Goal: Information Seeking & Learning: Understand process/instructions

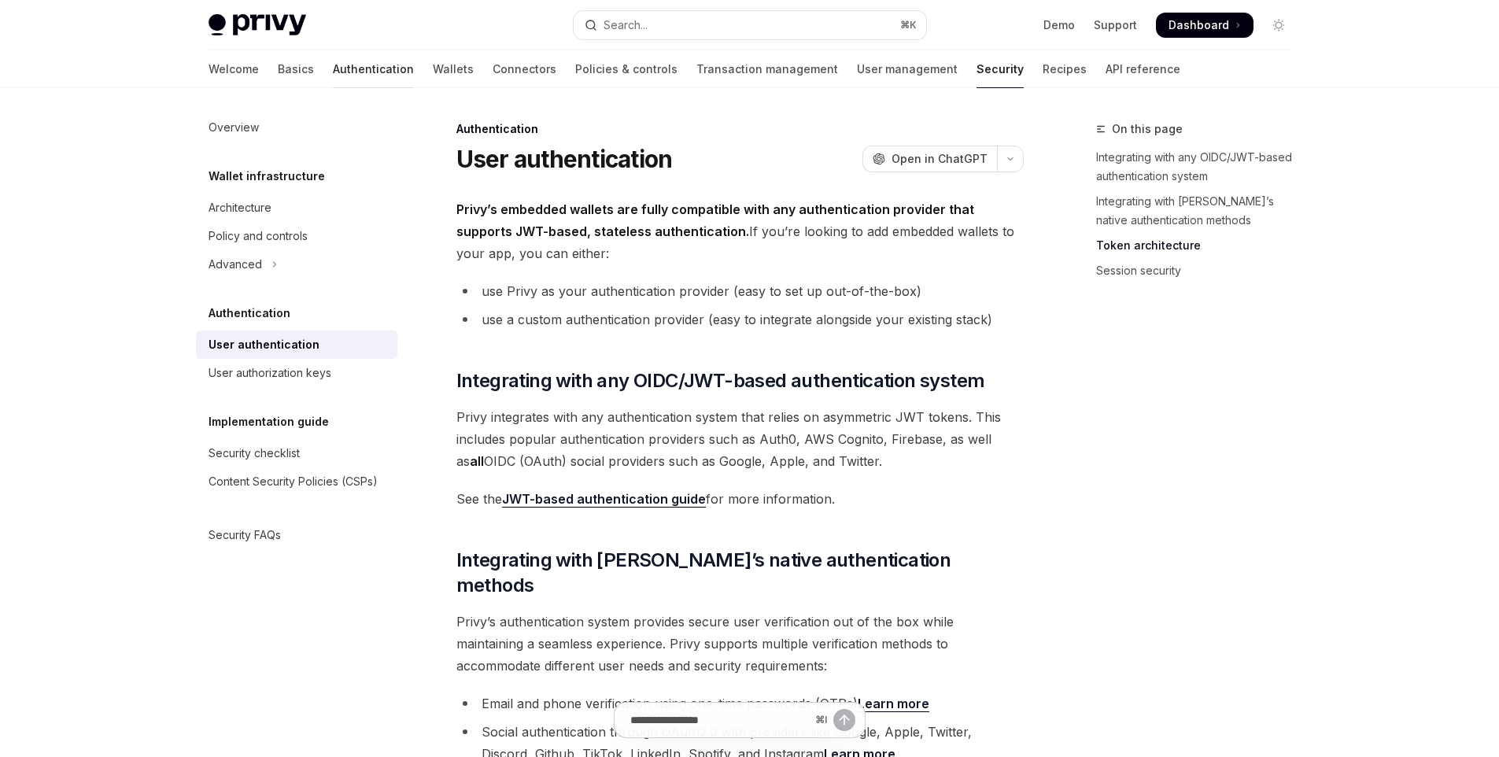
scroll to position [914, 0]
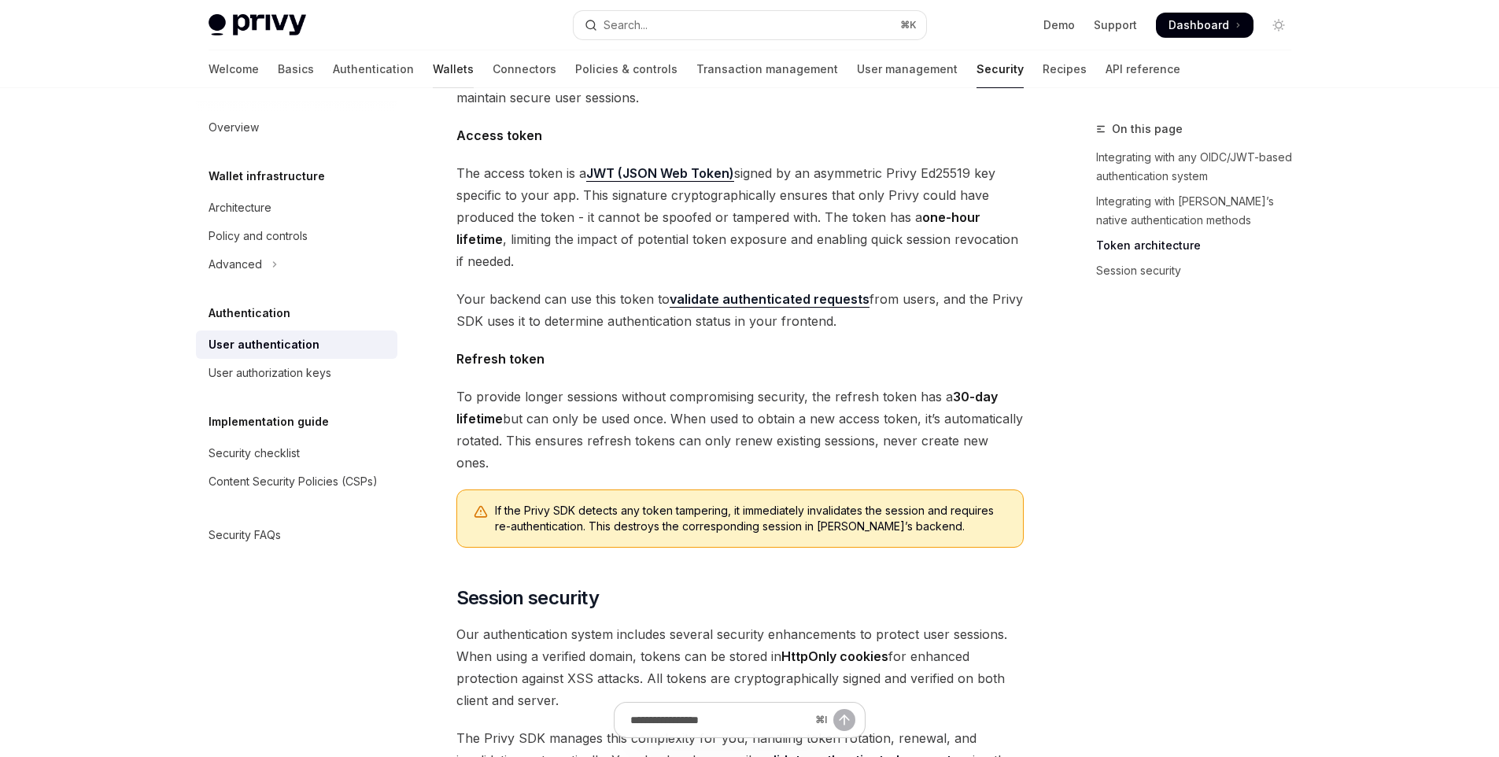
click at [433, 65] on link "Wallets" at bounding box center [453, 69] width 41 height 38
type textarea "*"
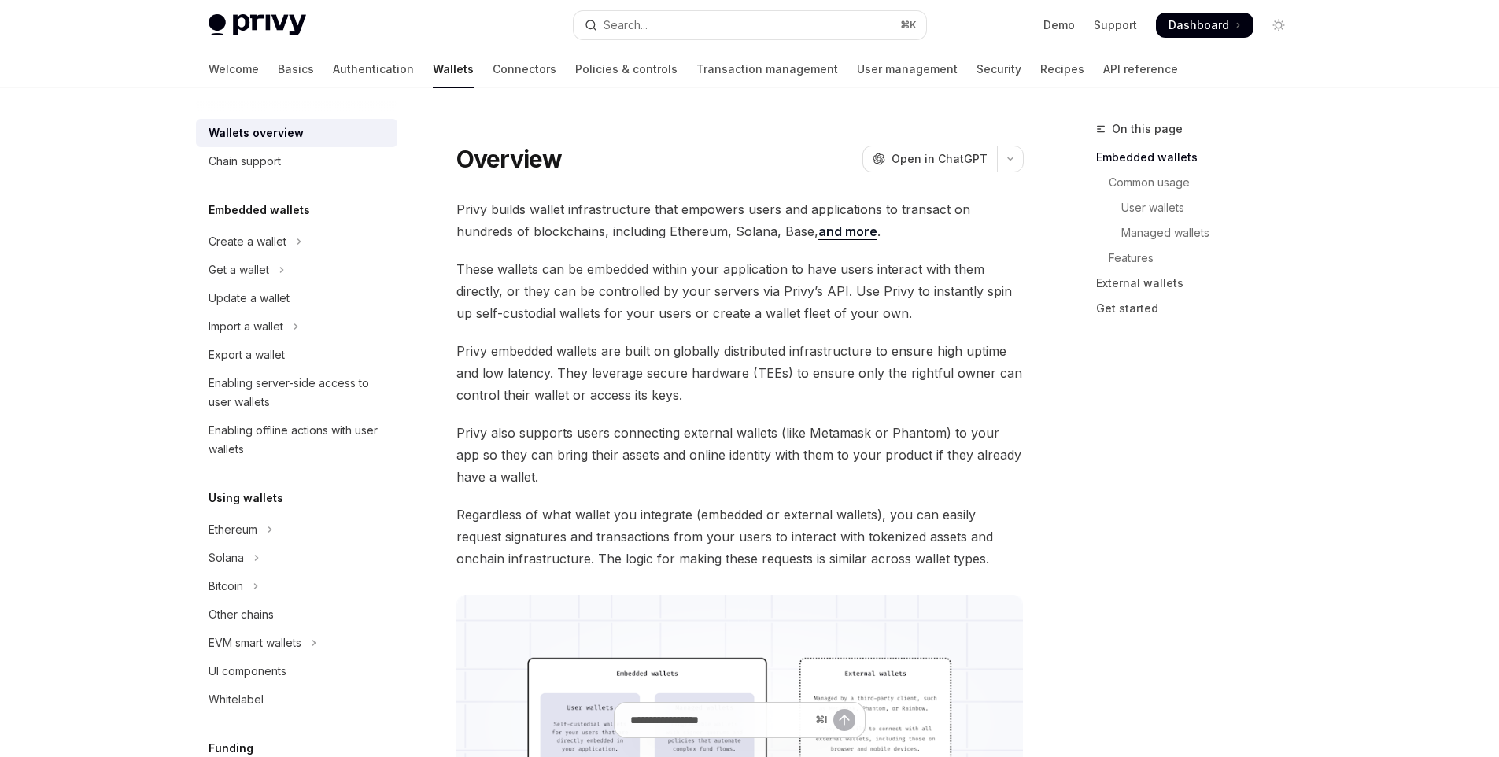
scroll to position [3, 0]
click at [240, 554] on div "Solana" at bounding box center [225, 557] width 35 height 19
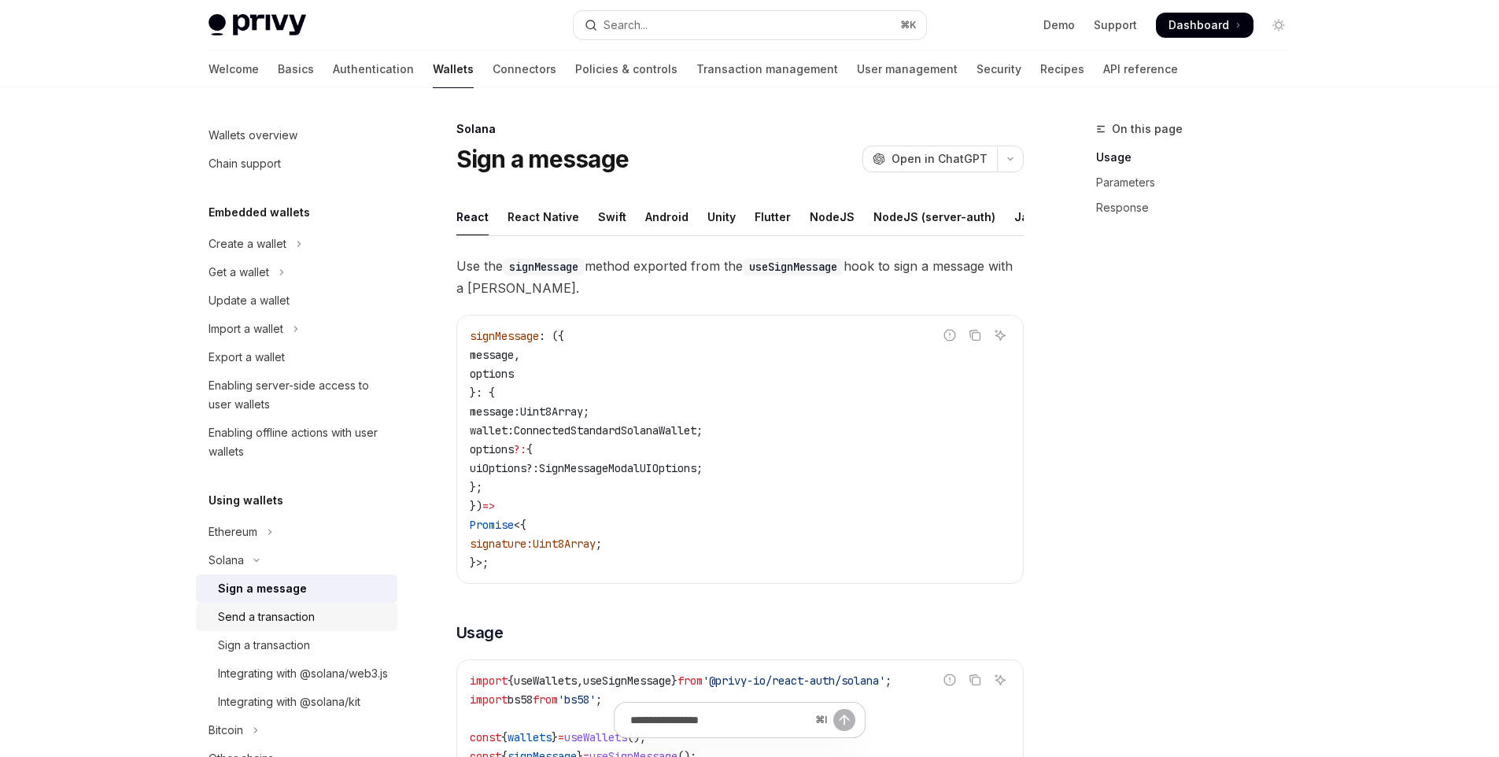
click at [297, 614] on div "Send a transaction" at bounding box center [266, 616] width 97 height 19
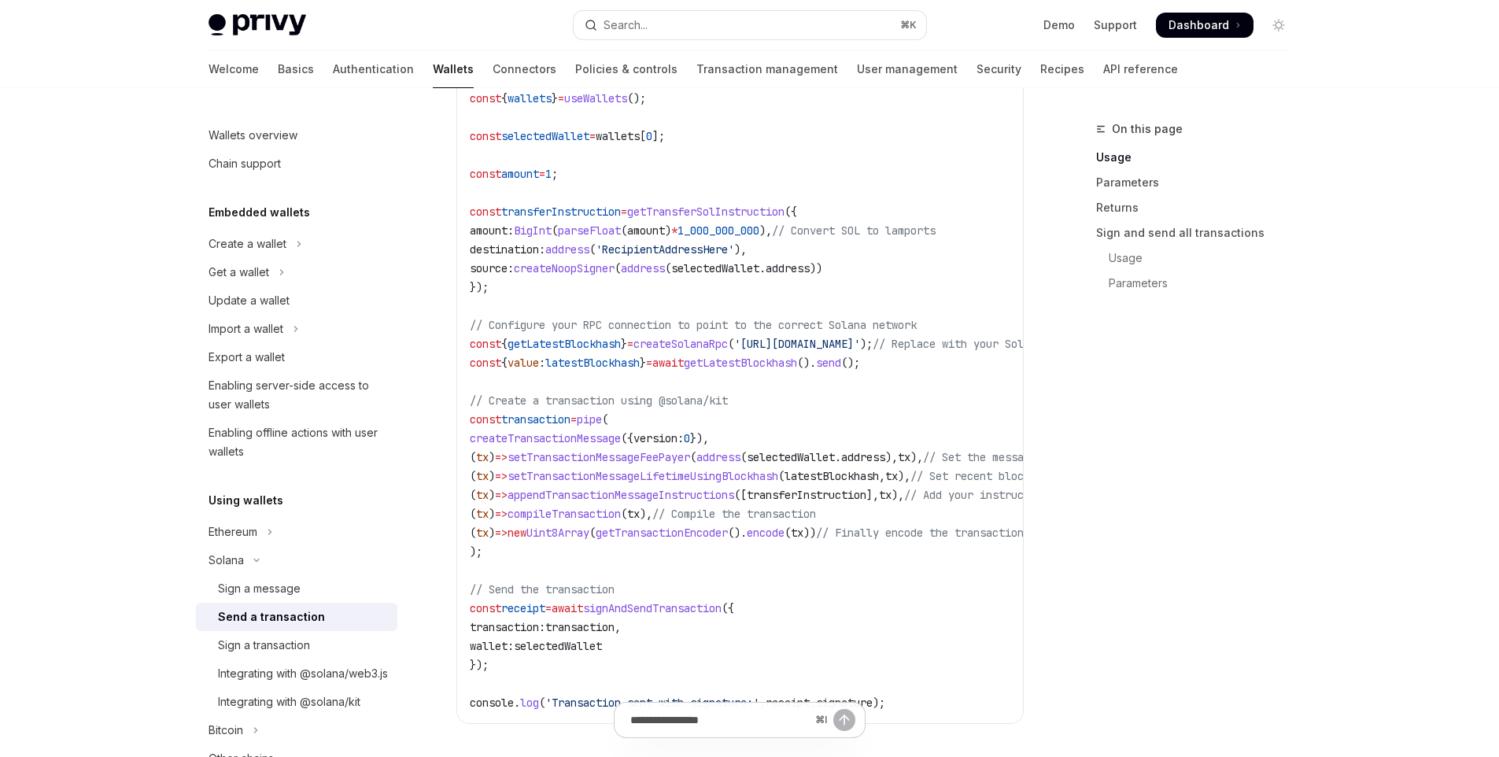
scroll to position [938, 0]
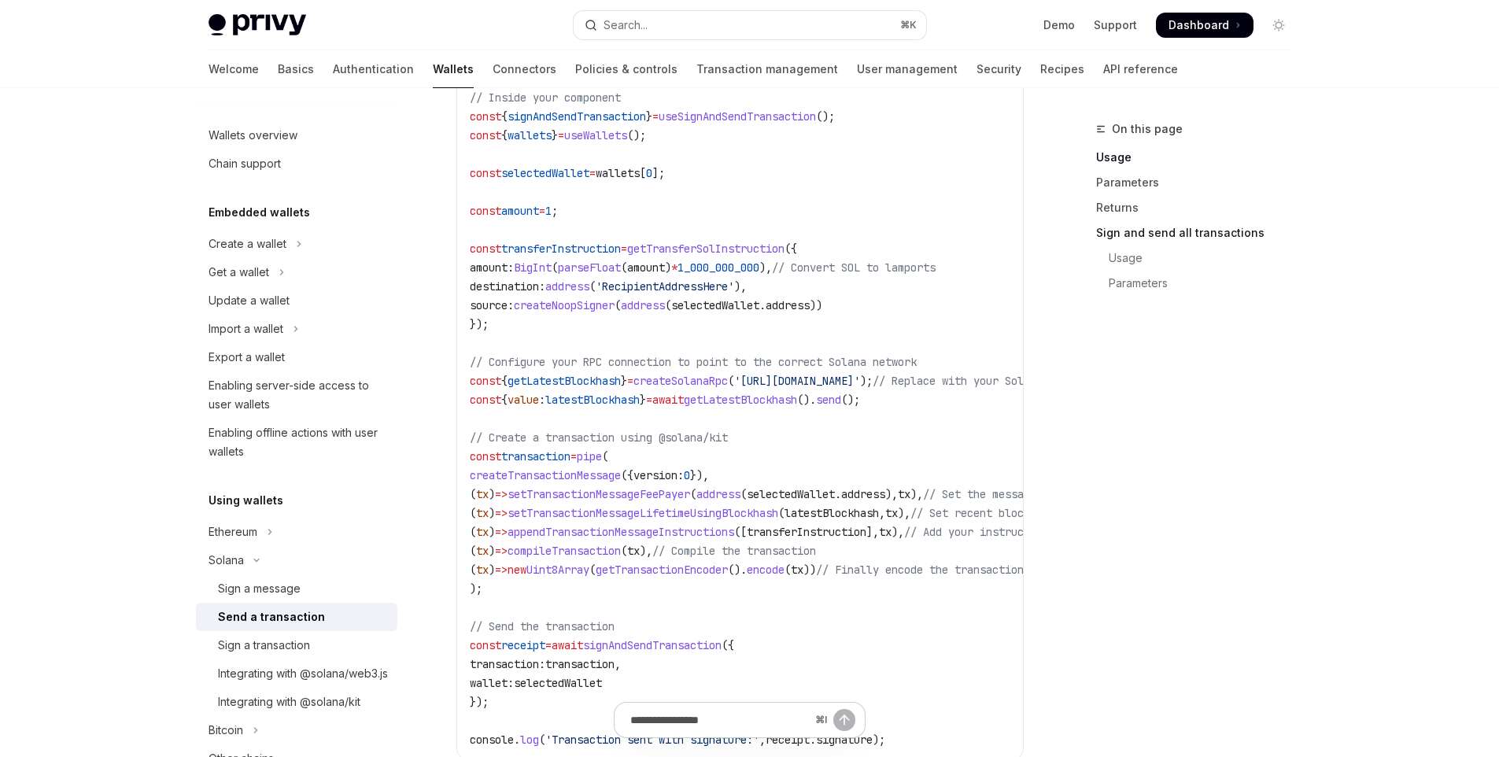
click at [1175, 227] on link "Sign and send all transactions" at bounding box center [1200, 232] width 208 height 25
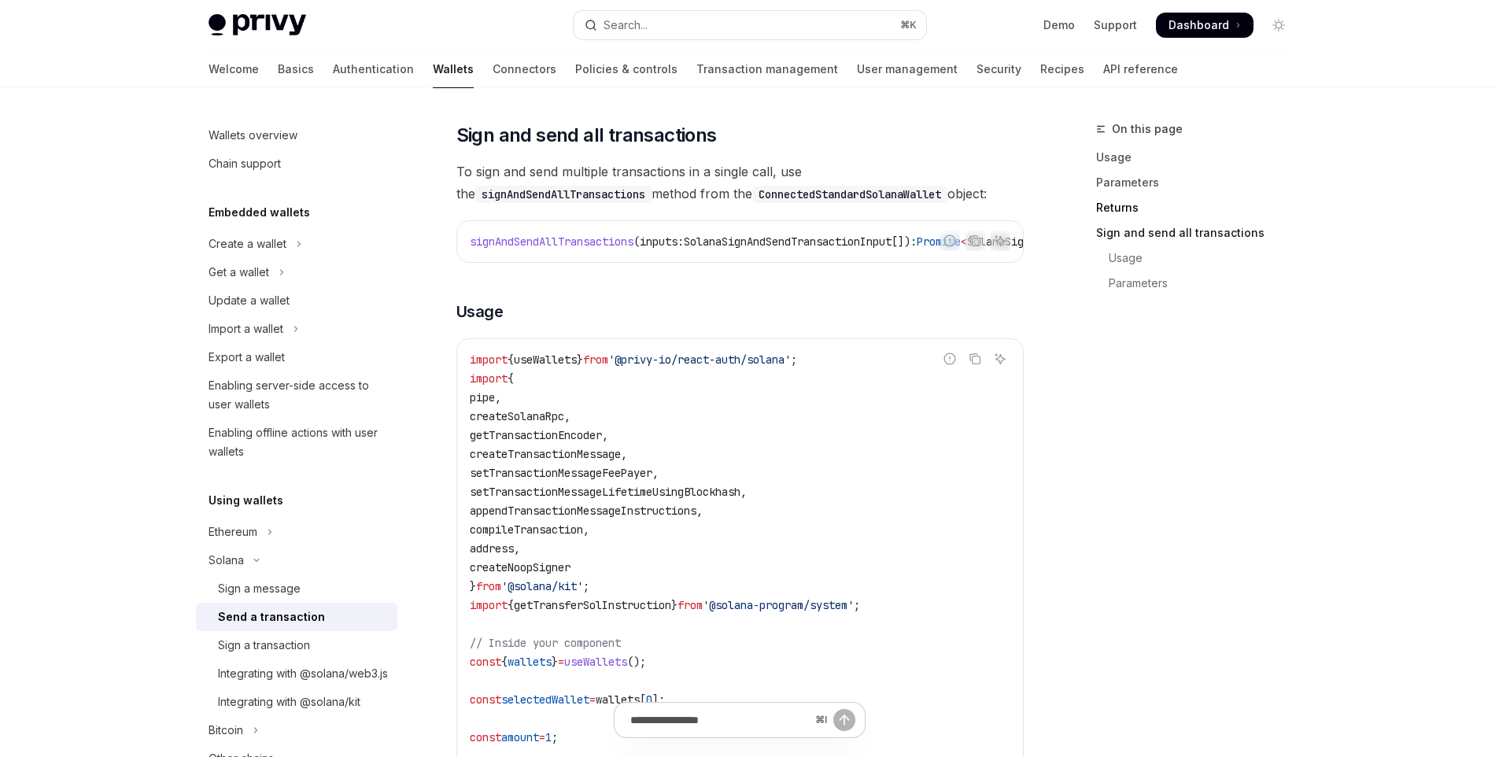
scroll to position [2271, 0]
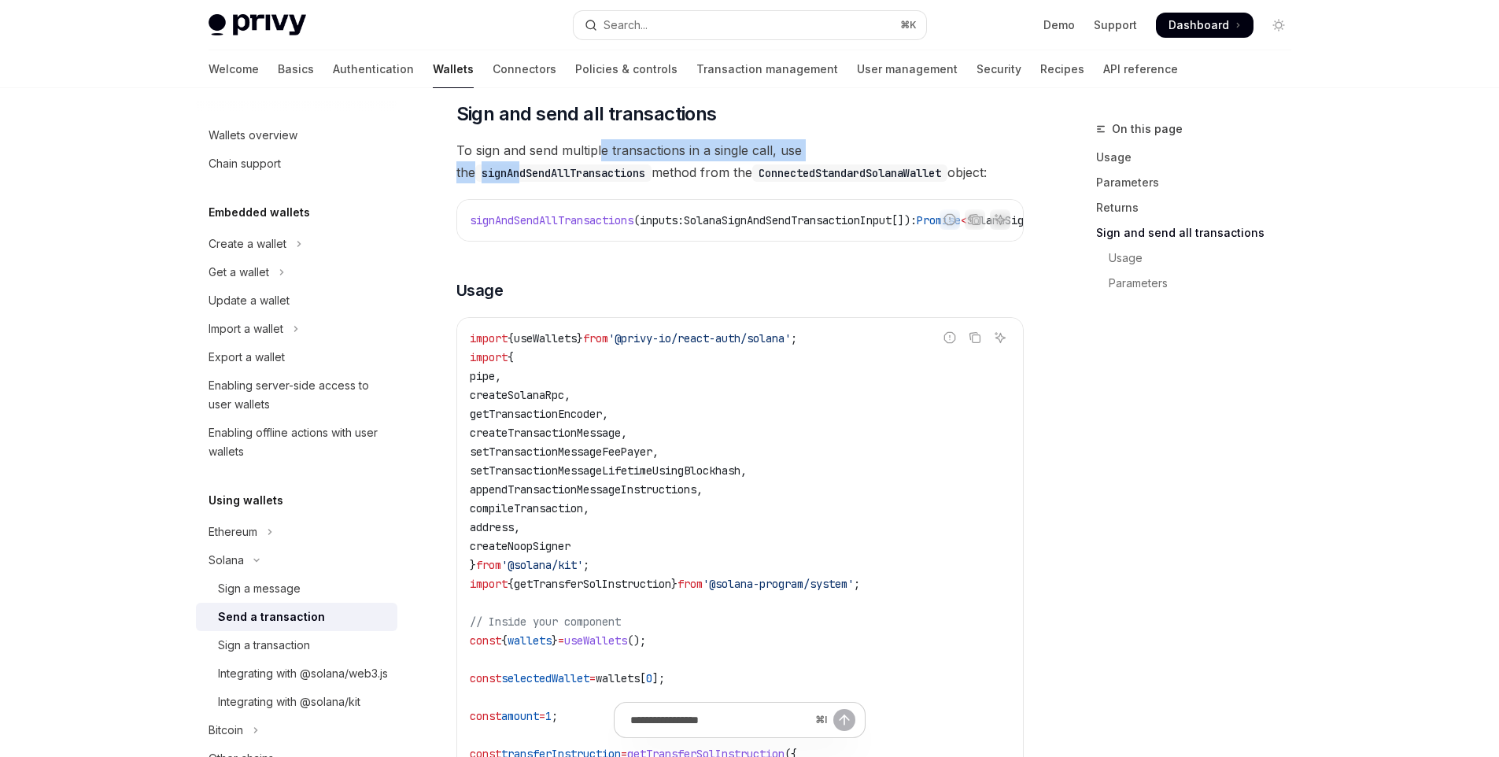
drag, startPoint x: 603, startPoint y: 170, endPoint x: 875, endPoint y: 172, distance: 272.2
click at [875, 172] on span "To sign and send multiple transactions in a single call, use the signAndSendAll…" at bounding box center [739, 161] width 567 height 44
click at [651, 172] on code "signAndSendAllTransactions" at bounding box center [563, 172] width 176 height 17
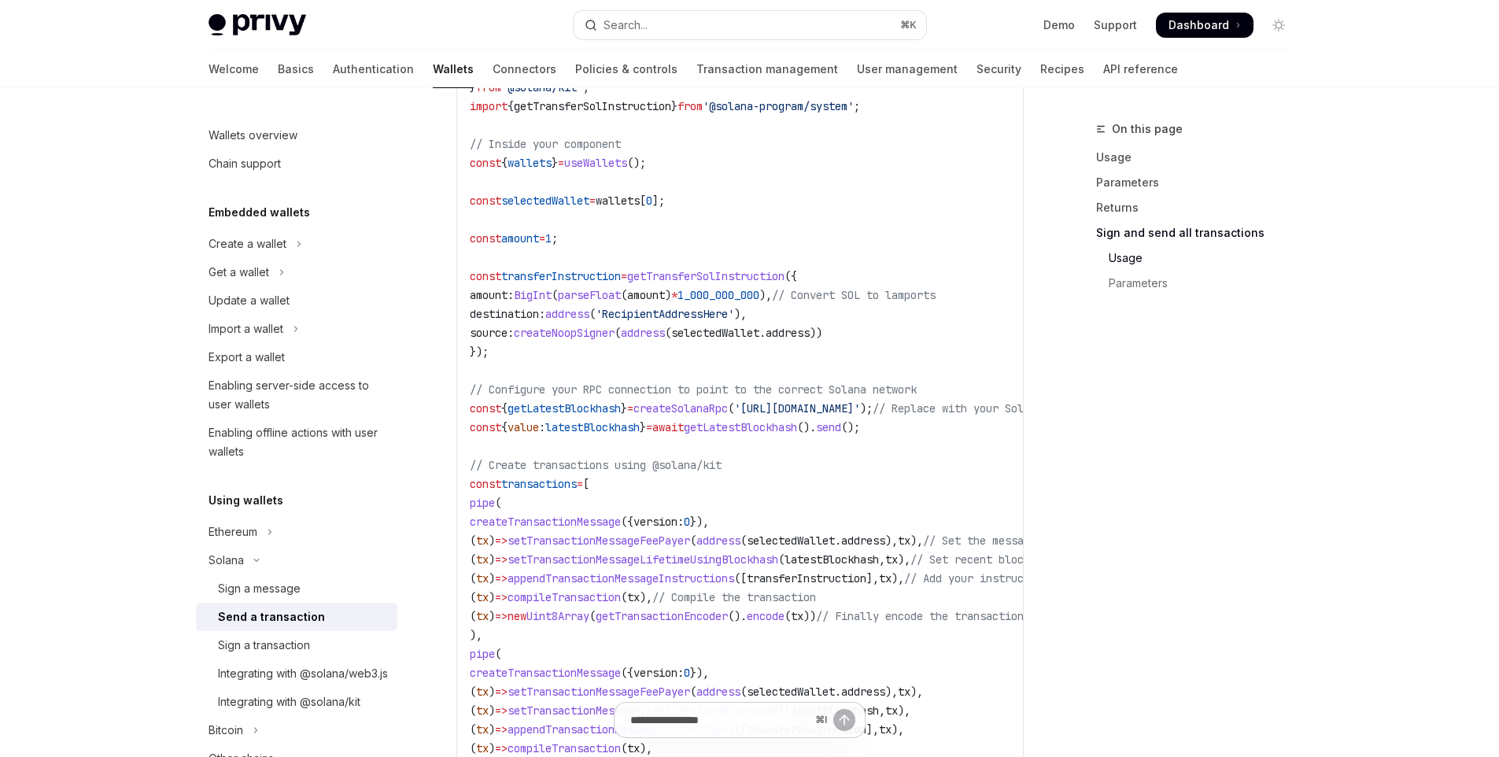
scroll to position [2751, 0]
click at [603, 527] on span "createTransactionMessage" at bounding box center [545, 520] width 151 height 14
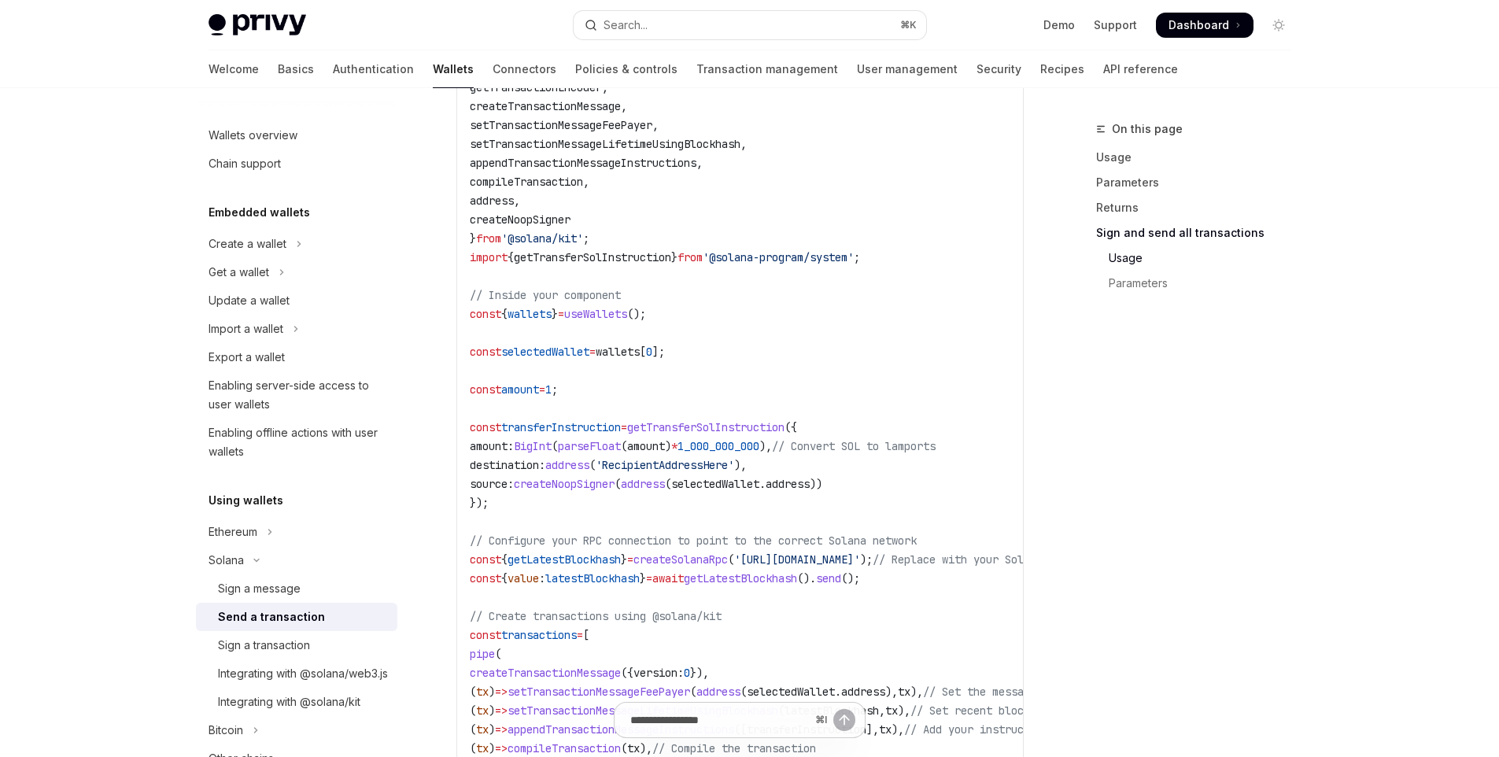
scroll to position [2549, 0]
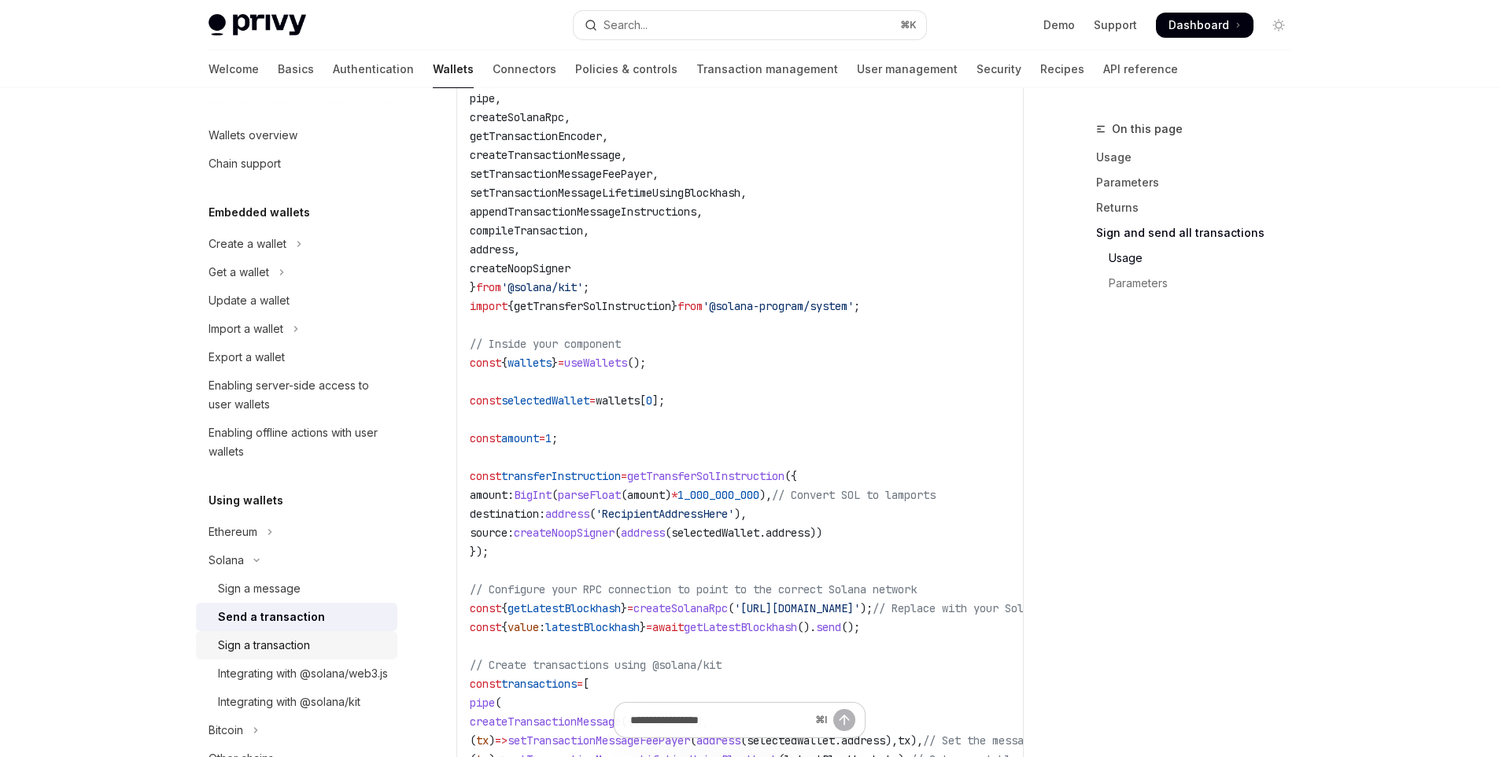
click at [275, 644] on div "Sign a transaction" at bounding box center [264, 645] width 92 height 19
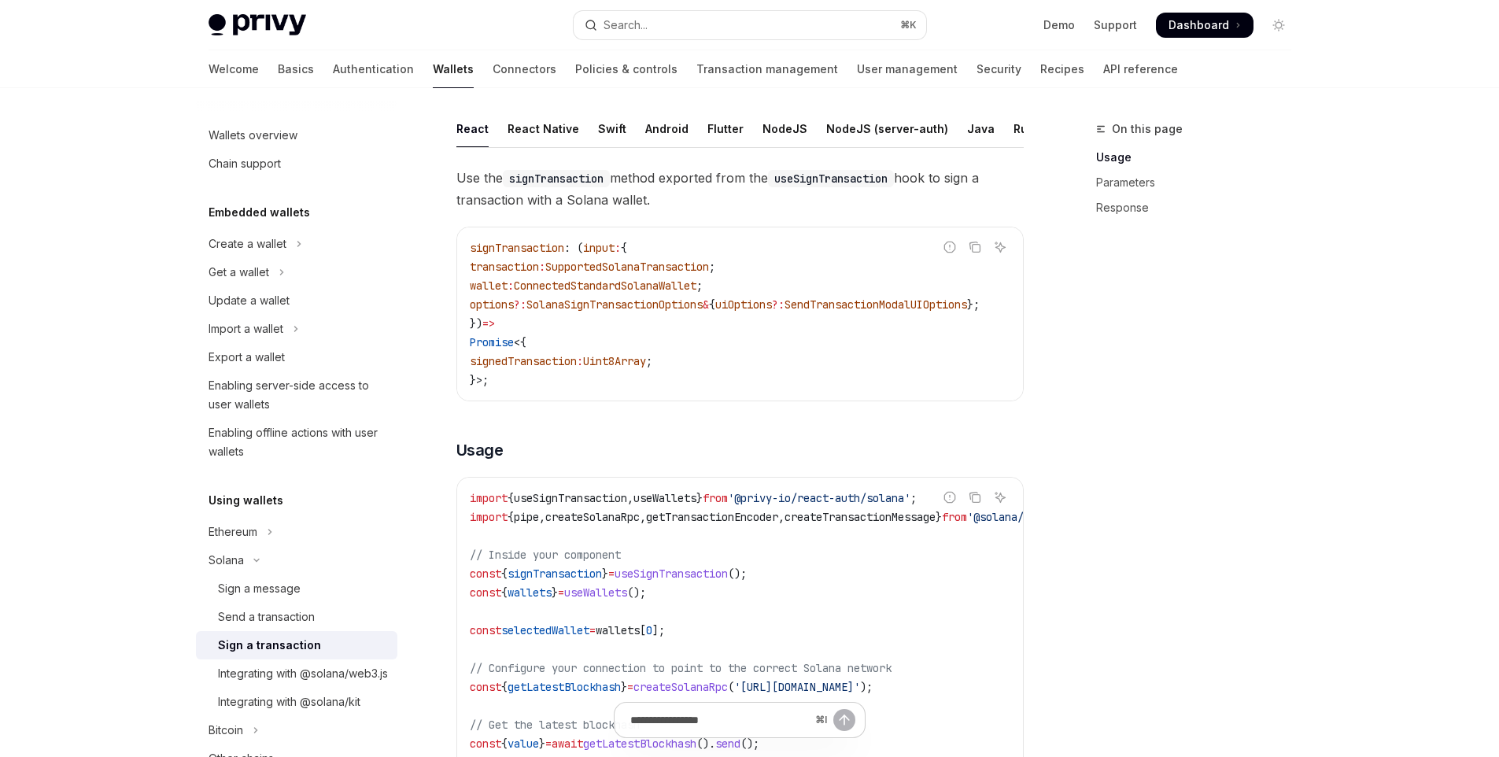
scroll to position [237, 0]
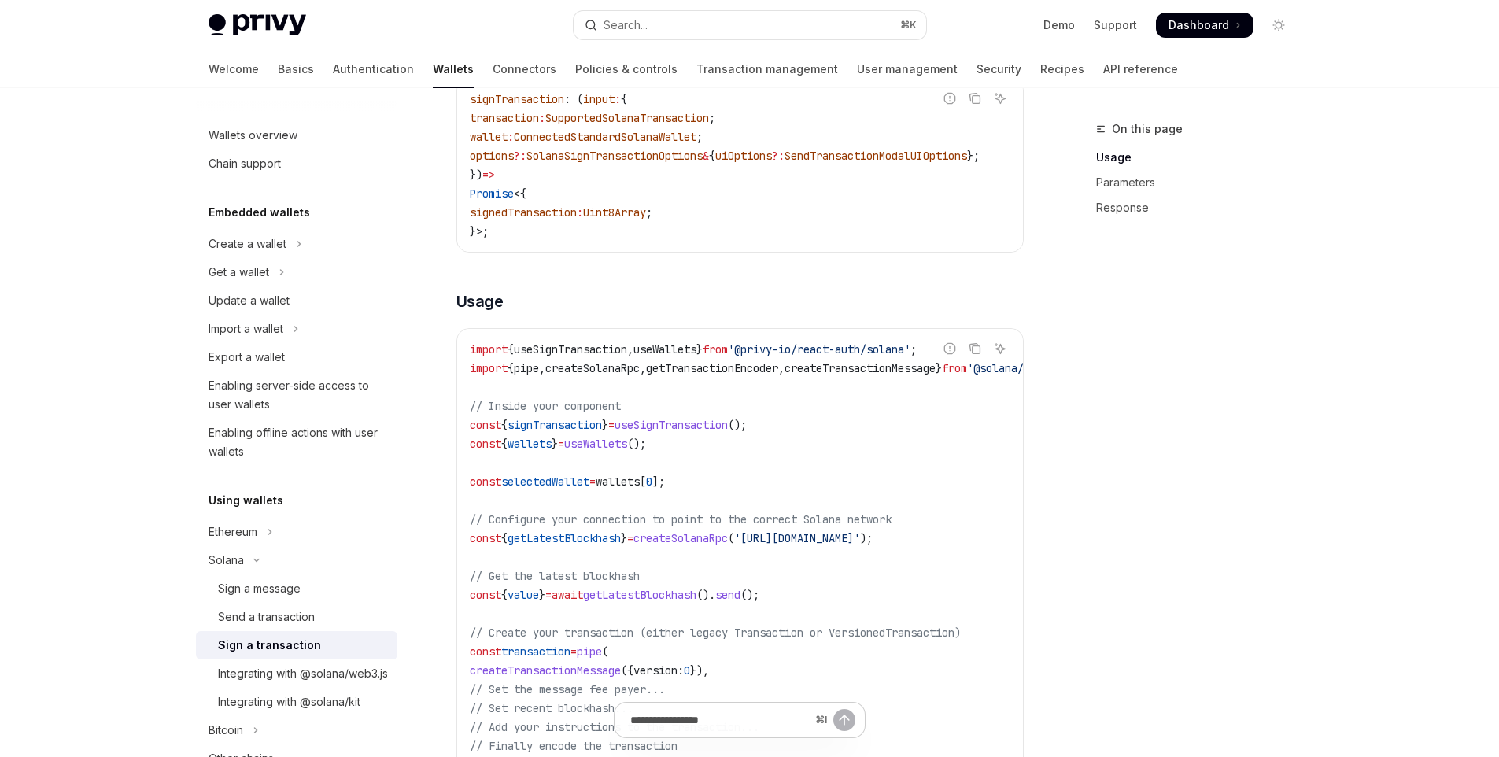
click at [584, 432] on span "signTransaction" at bounding box center [554, 425] width 94 height 14
click at [784, 438] on code "import { useSignTransaction , useWallets } from '@privy-io/react-auth/solana' ;…" at bounding box center [781, 642] width 623 height 604
drag, startPoint x: 801, startPoint y: 436, endPoint x: 470, endPoint y: 439, distance: 331.2
click at [470, 439] on code "import { useSignTransaction , useWallets } from '@privy-io/react-auth/solana' ;…" at bounding box center [781, 642] width 623 height 604
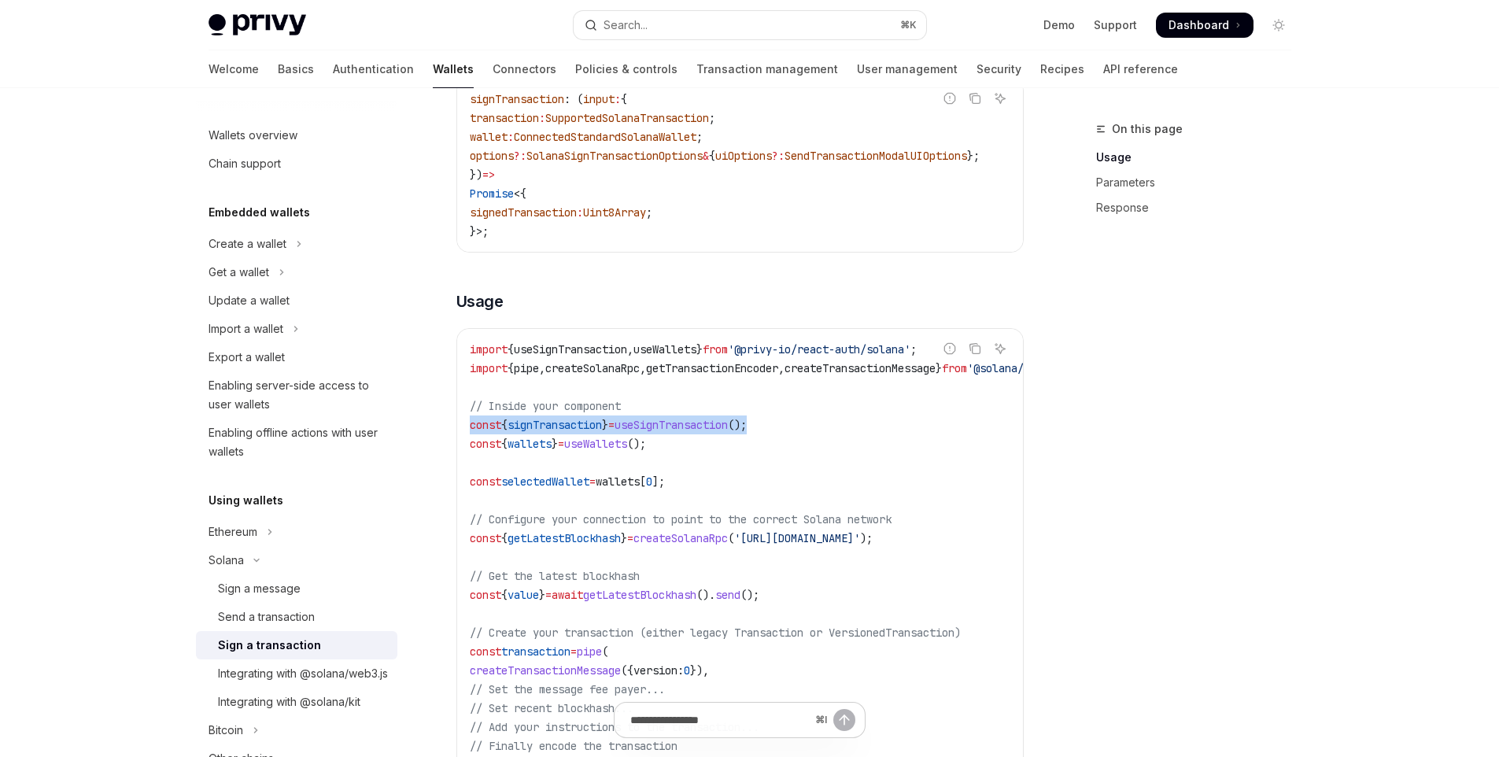
copy span "const { signTransaction } = useSignTransaction ();"
drag, startPoint x: 840, startPoint y: 366, endPoint x: 905, endPoint y: 367, distance: 64.5
click at [905, 356] on span "'@privy-io/react-auth/solana'" at bounding box center [819, 349] width 183 height 14
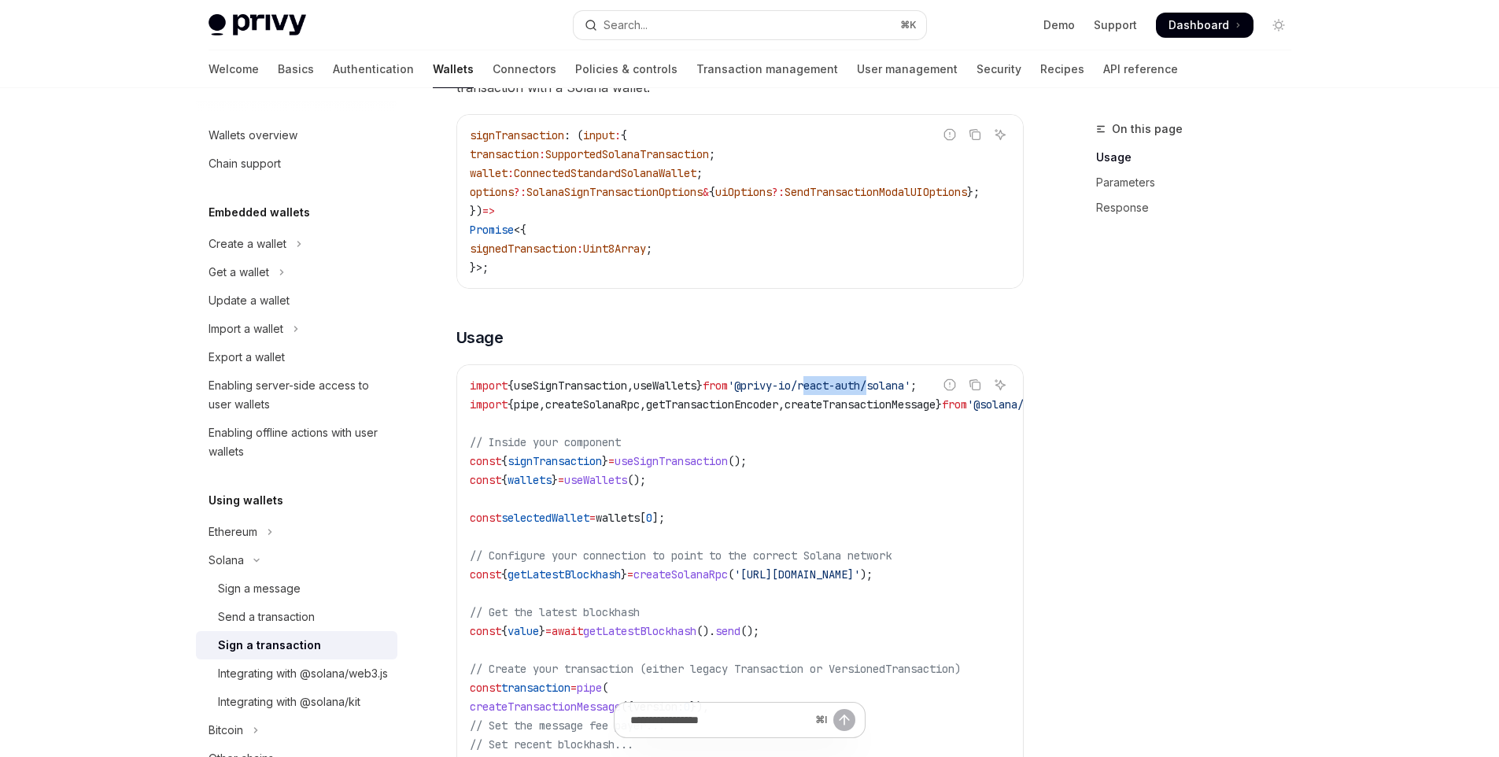
scroll to position [83, 0]
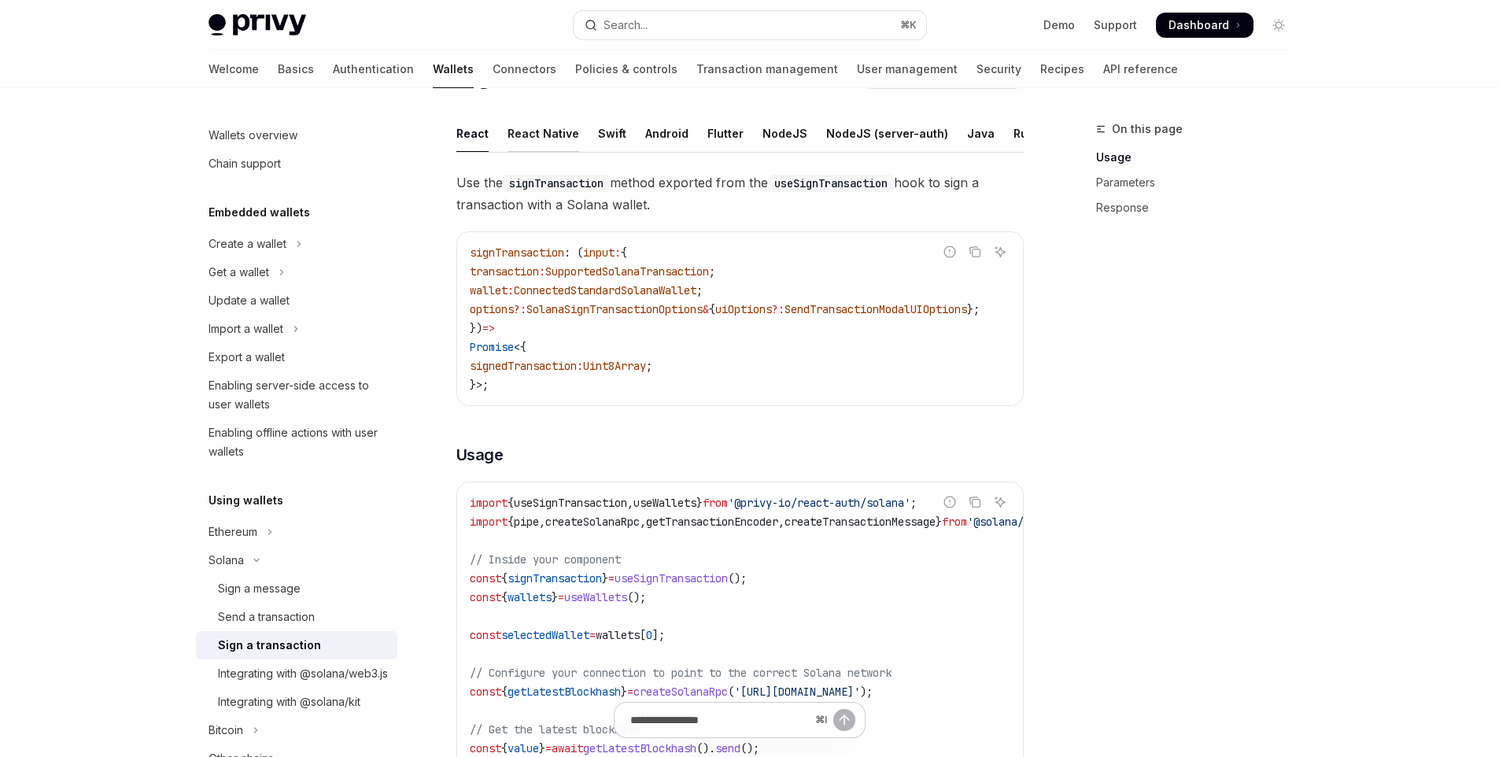
click at [556, 133] on div "React Native" at bounding box center [543, 133] width 72 height 37
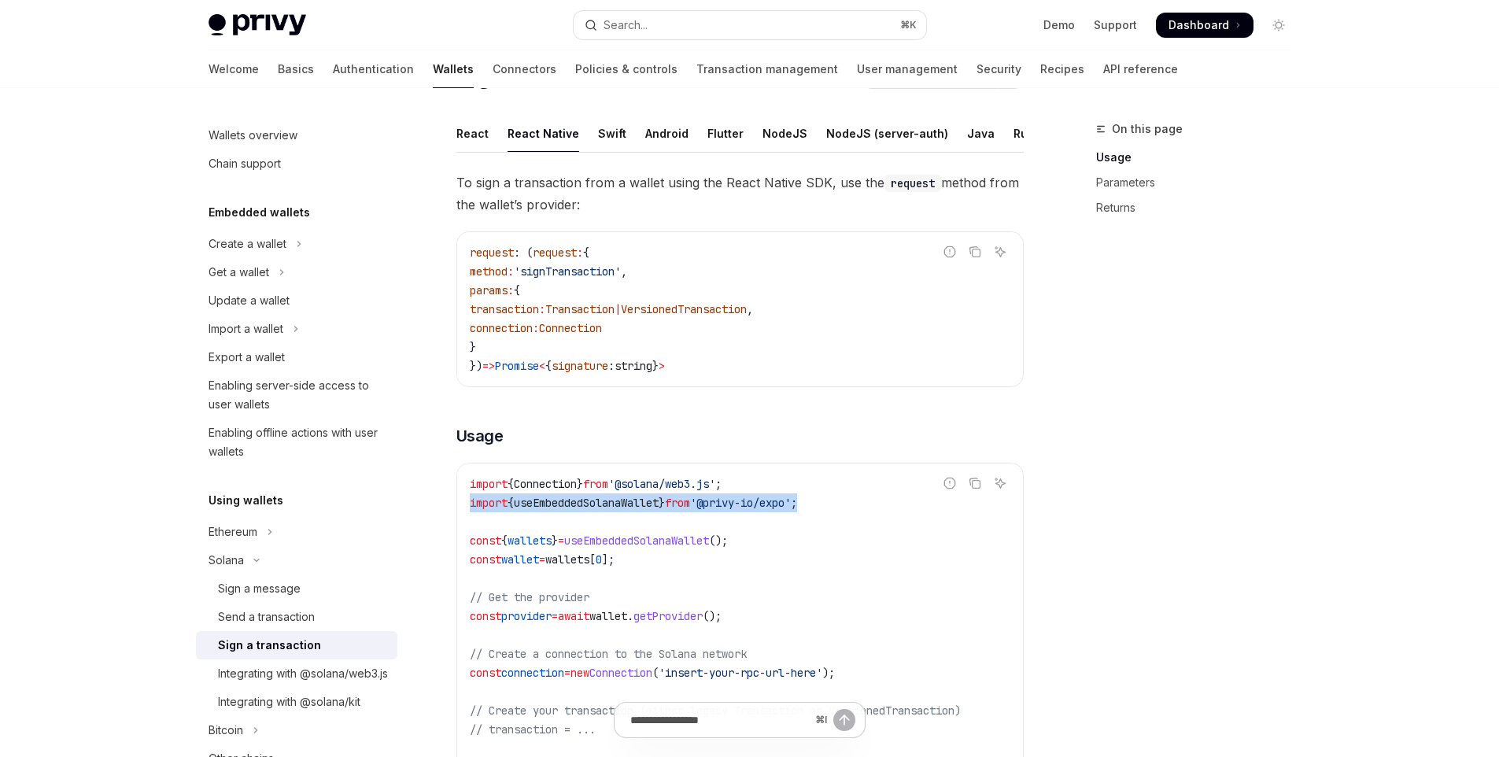
drag, startPoint x: 838, startPoint y: 516, endPoint x: 463, endPoint y: 520, distance: 375.3
click at [463, 520] on div "import { Connection } from '@solana/web3.js' ; import { useEmbeddedSolanaWallet…" at bounding box center [740, 710] width 566 height 494
copy span "import { useEmbeddedSolanaWallet } from '@privy-io/expo' ;"
click at [1166, 426] on div "On this page Usage Parameters Returns" at bounding box center [1183, 438] width 239 height 637
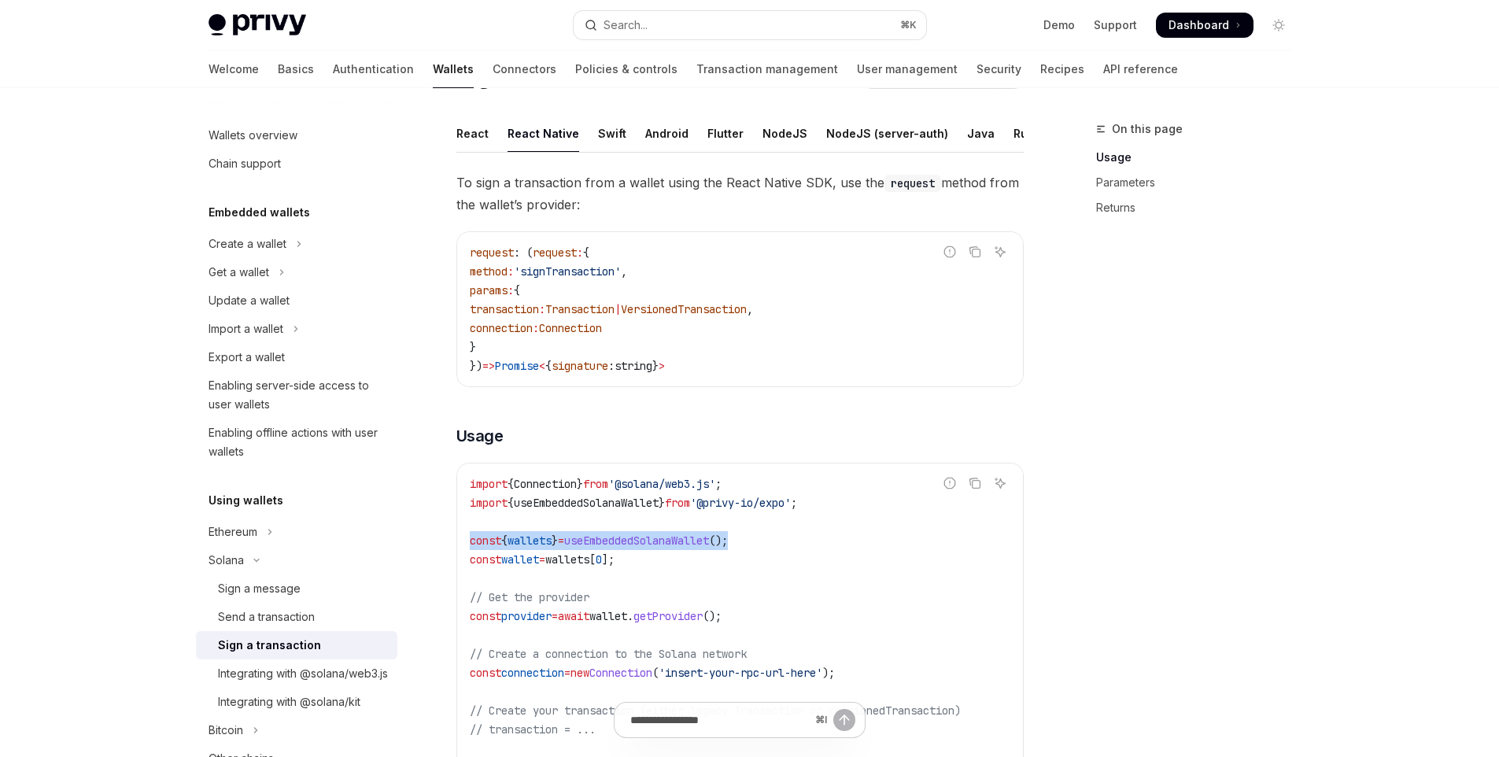
drag, startPoint x: 801, startPoint y: 551, endPoint x: 435, endPoint y: 552, distance: 365.8
copy span "const { wallets } = useEmbeddedSolanaWallet ();"
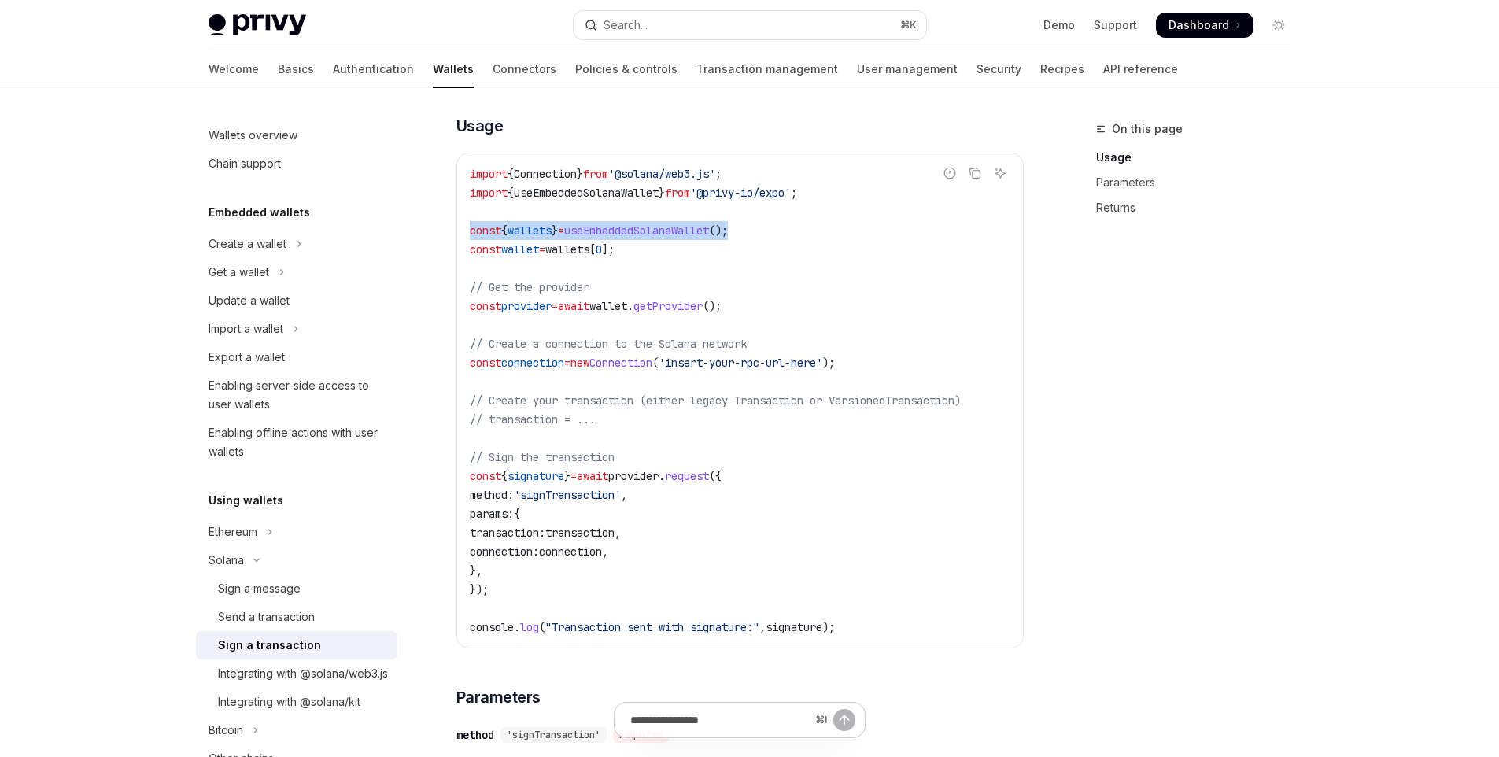
scroll to position [395, 0]
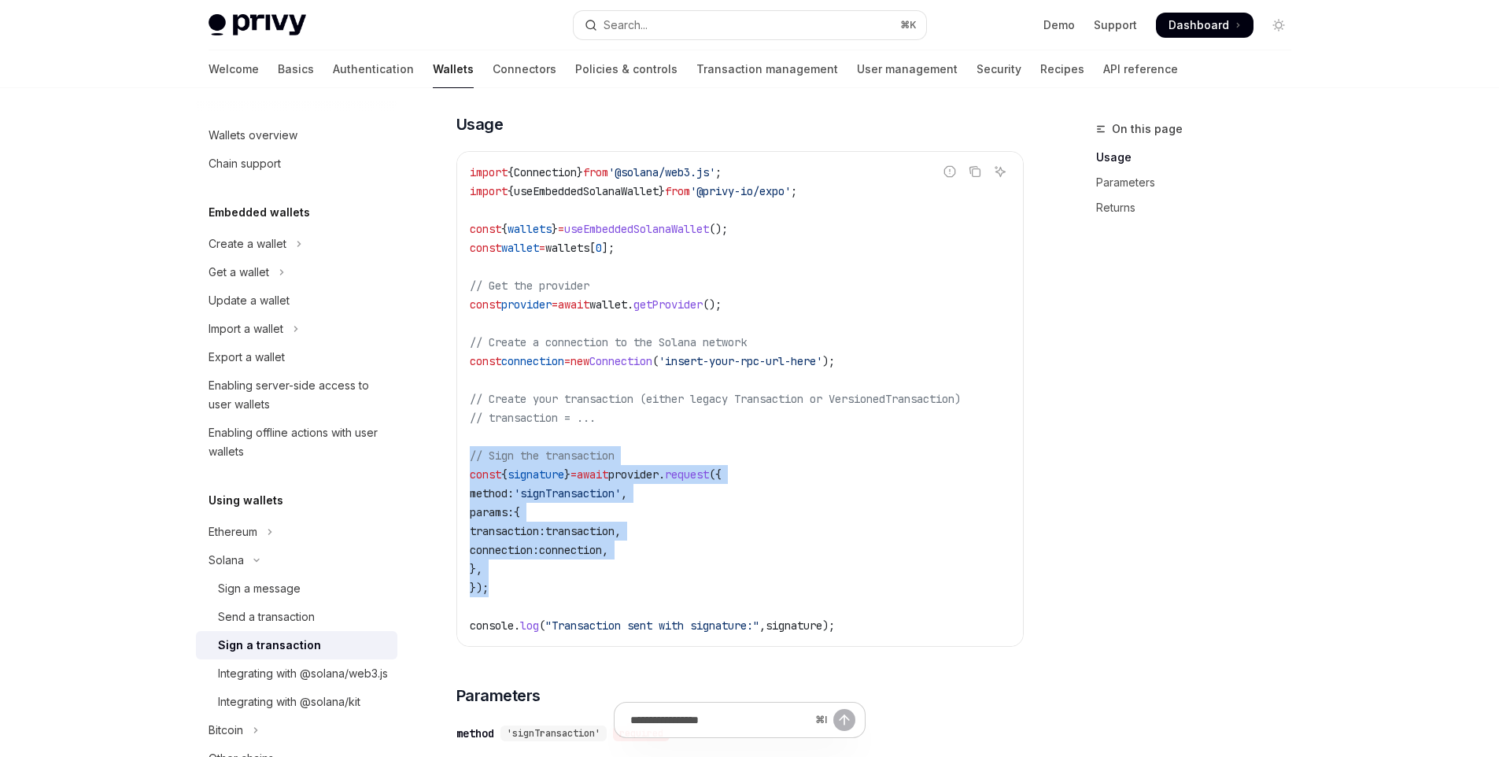
drag, startPoint x: 499, startPoint y: 607, endPoint x: 436, endPoint y: 474, distance: 147.1
click at [436, 474] on div "Solana Sign a transaction OpenAI Open in ChatGPT OpenAI Open in ChatGPT React R…" at bounding box center [592, 622] width 869 height 1795
copy code "// Sign the transaction const { signature } = await provider . request ({ metho…"
click at [518, 556] on span "connection:" at bounding box center [504, 550] width 69 height 14
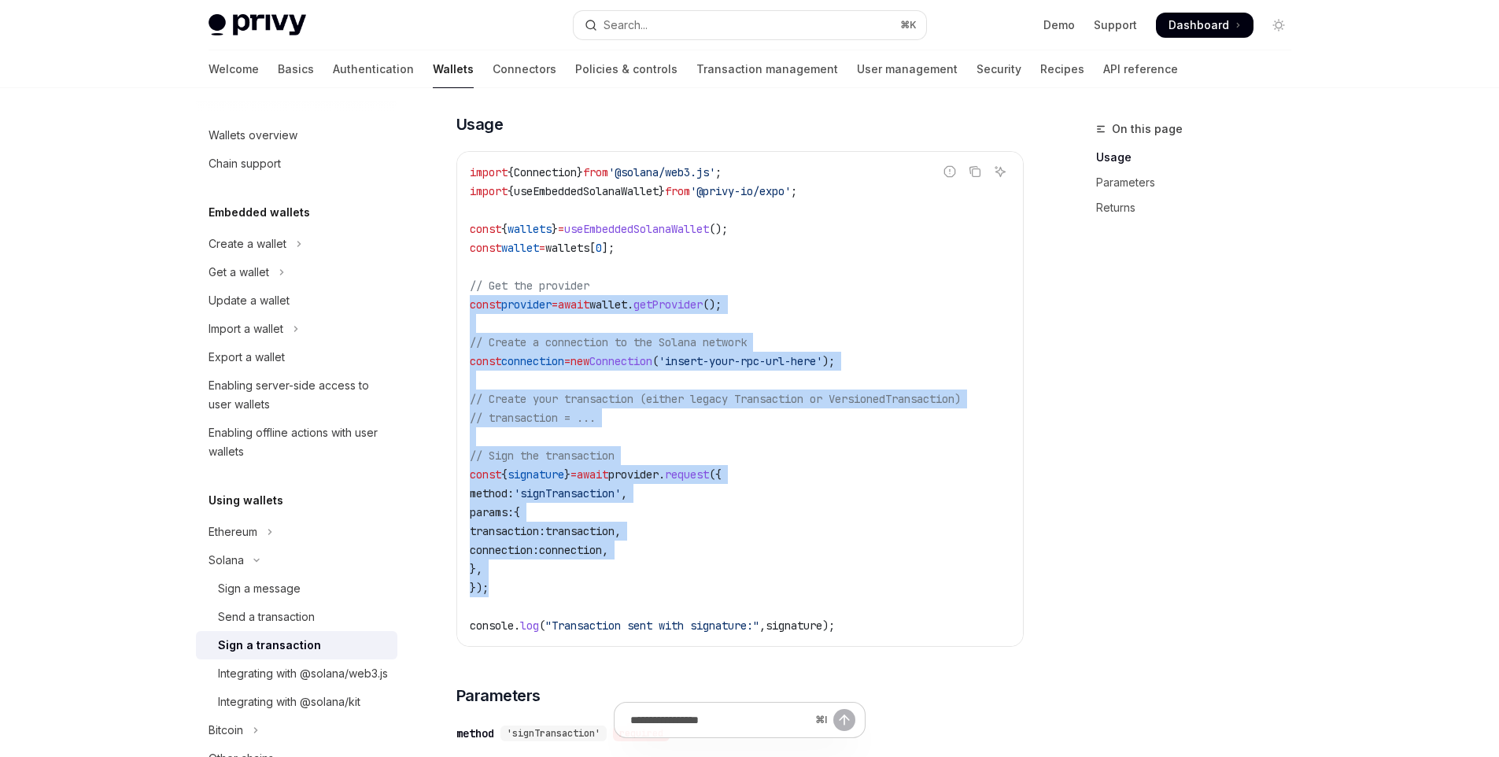
drag, startPoint x: 499, startPoint y: 588, endPoint x: 431, endPoint y: 316, distance: 279.7
click at [431, 316] on div "Solana Sign a transaction OpenAI Open in ChatGPT OpenAI Open in ChatGPT React R…" at bounding box center [592, 622] width 869 height 1795
copy code "const provider = await wallet . getProvider (); // Create a connection to the S…"
click at [470, 251] on code "import { Connection } from '@solana/web3.js' ; import { useEmbeddedSolanaWallet…" at bounding box center [740, 399] width 541 height 472
copy code "const wallet = wallets [ 0 ]; // Get the provider const provider = await wallet…"
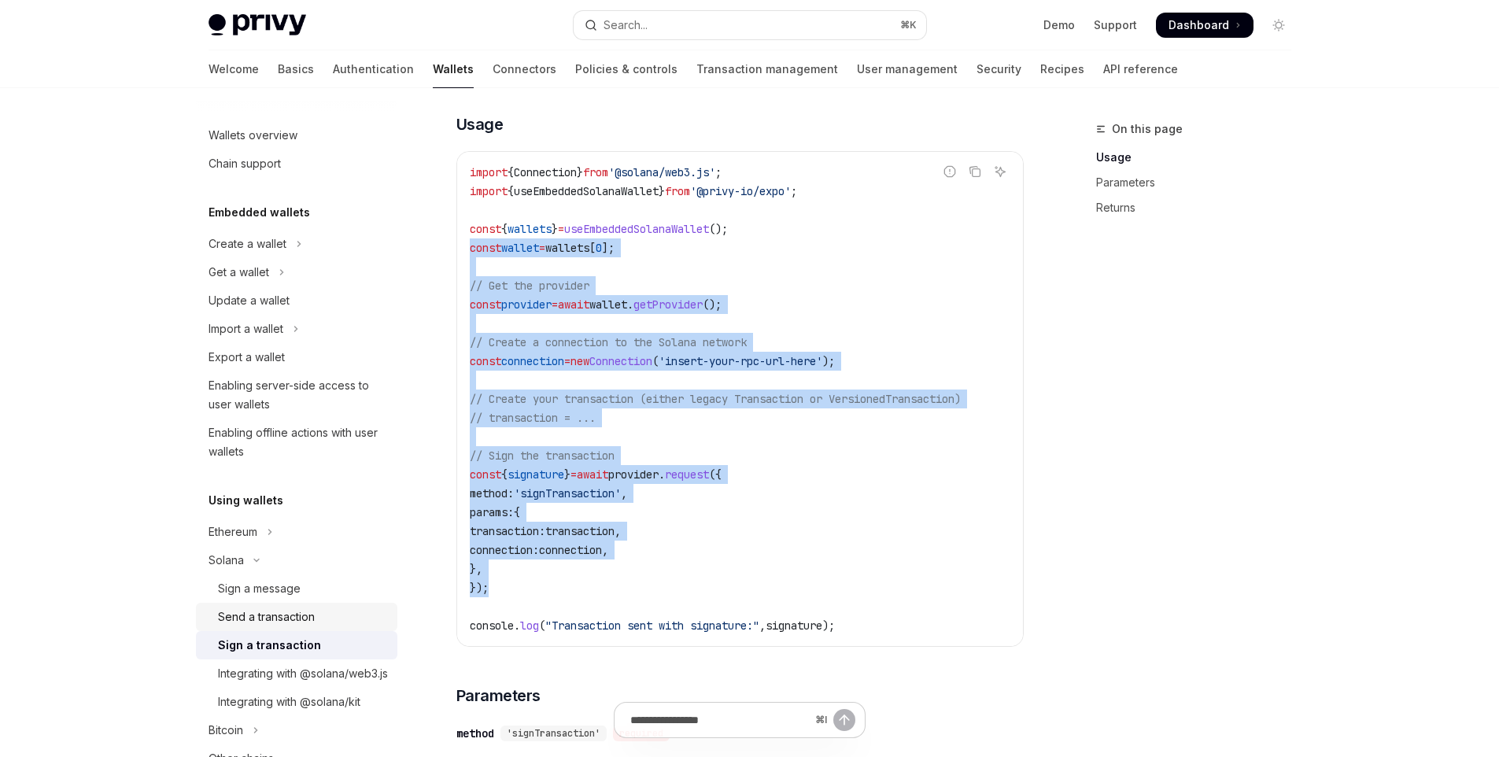
click at [274, 618] on div "Send a transaction" at bounding box center [266, 616] width 97 height 19
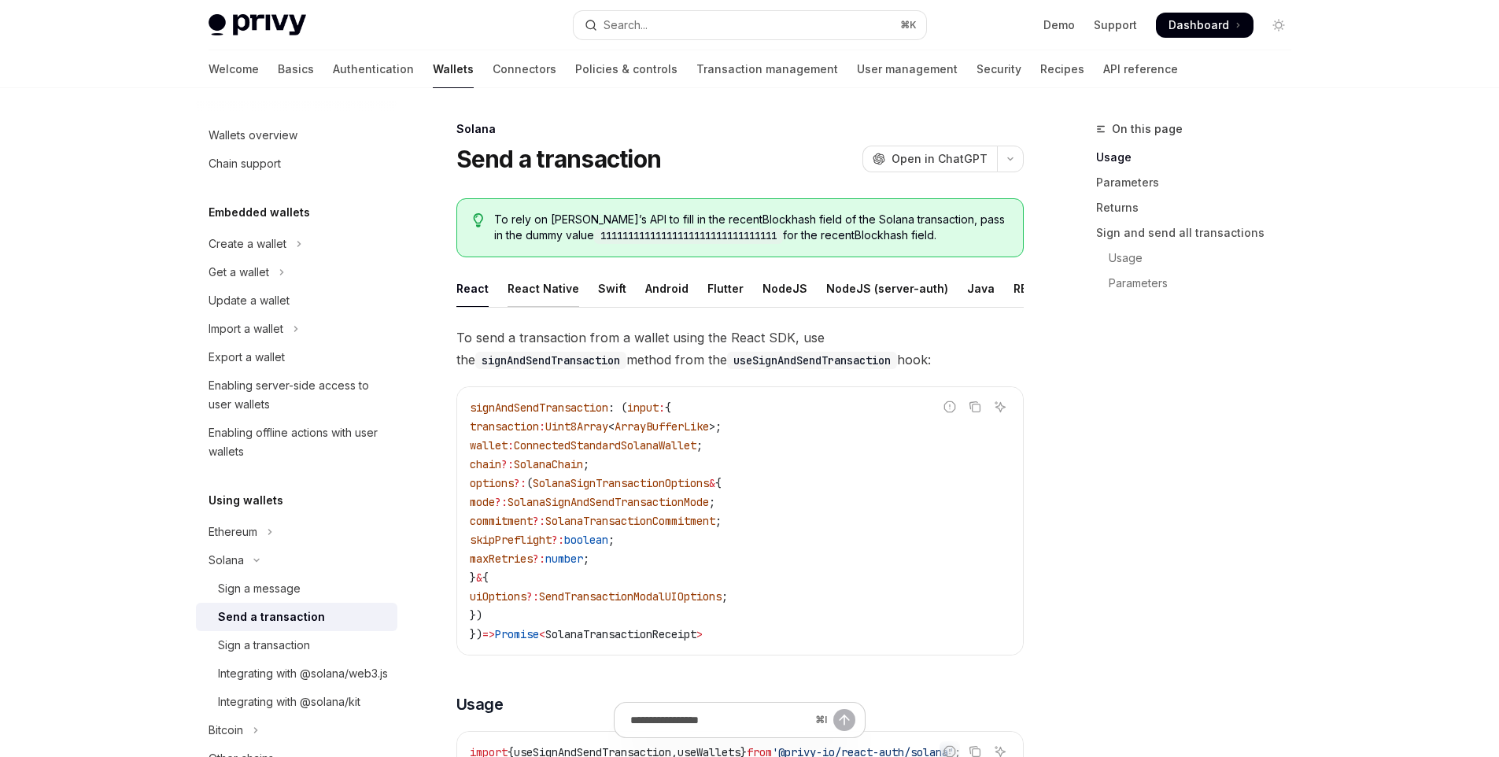
click at [537, 288] on div "React Native" at bounding box center [543, 288] width 72 height 37
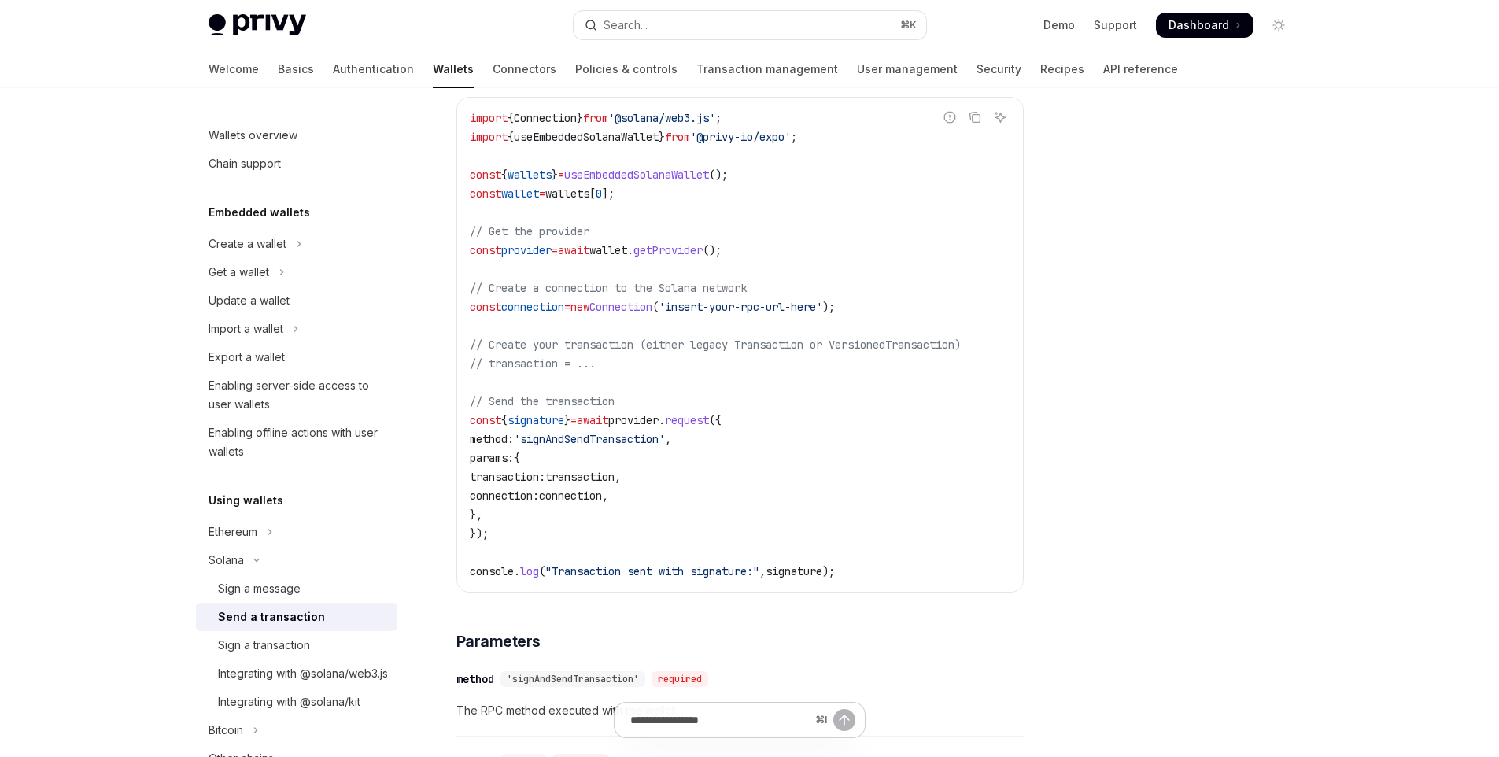
scroll to position [529, 0]
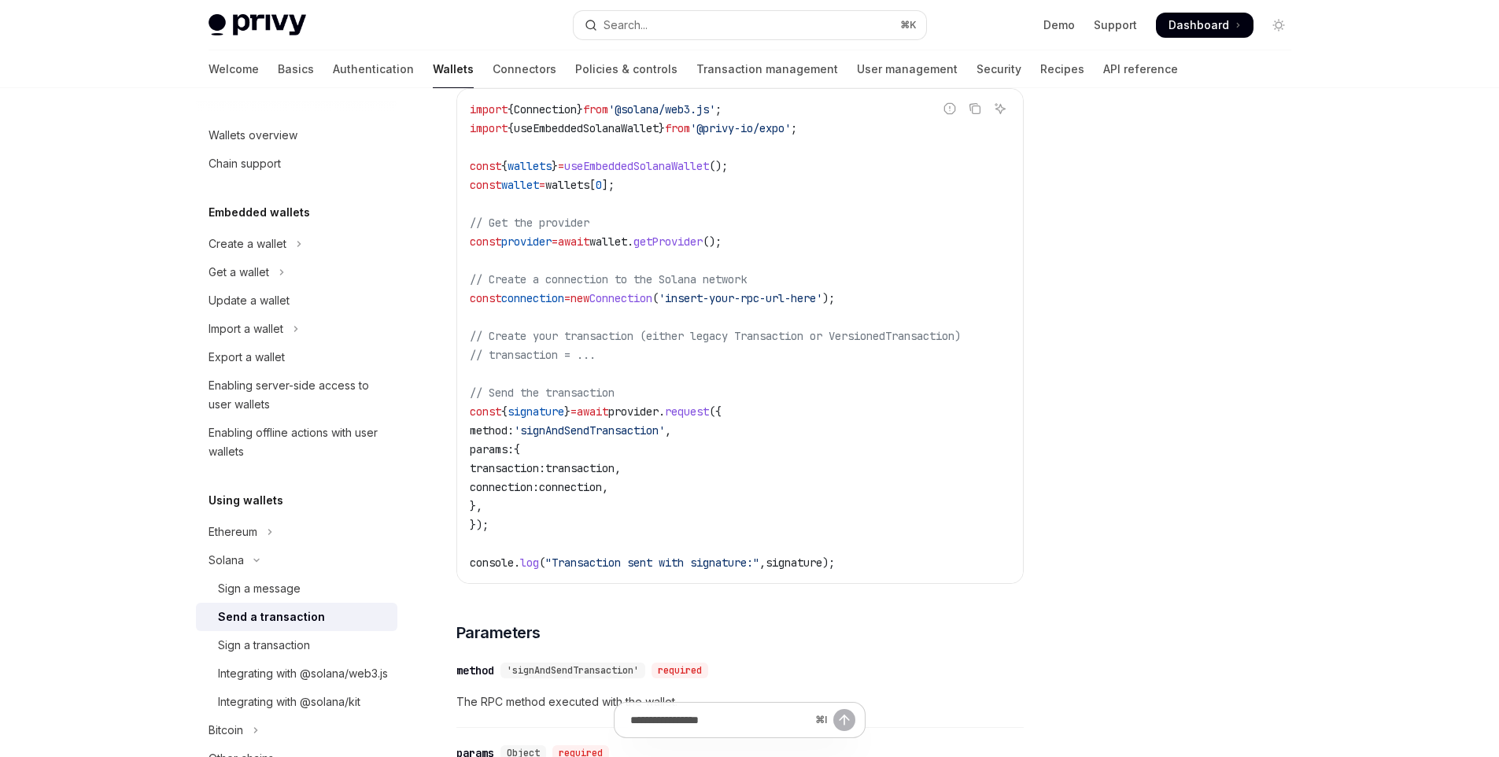
click at [633, 452] on code "import { Connection } from '@solana/web3.js' ; import { useEmbeddedSolanaWallet…" at bounding box center [740, 336] width 541 height 472
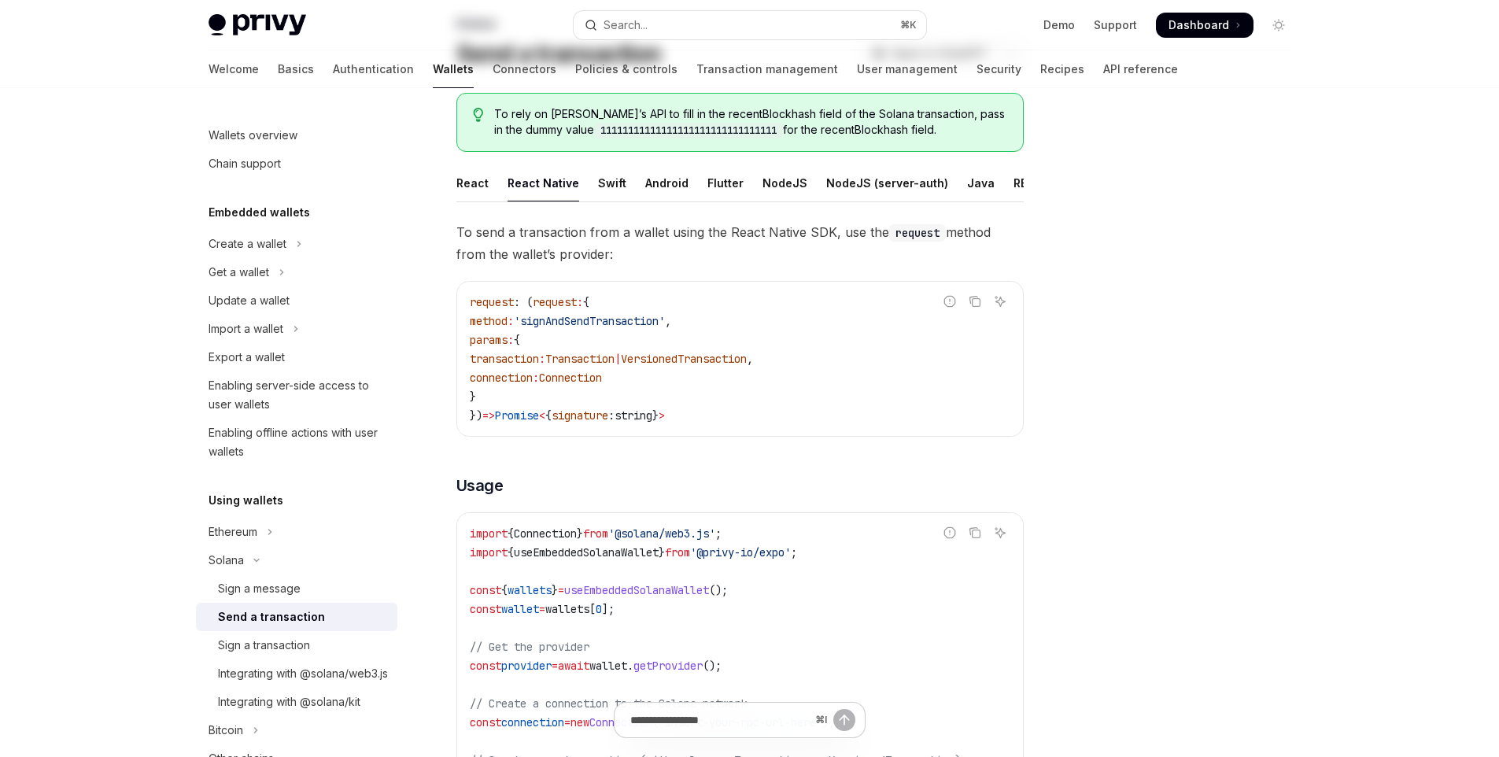
scroll to position [0, 0]
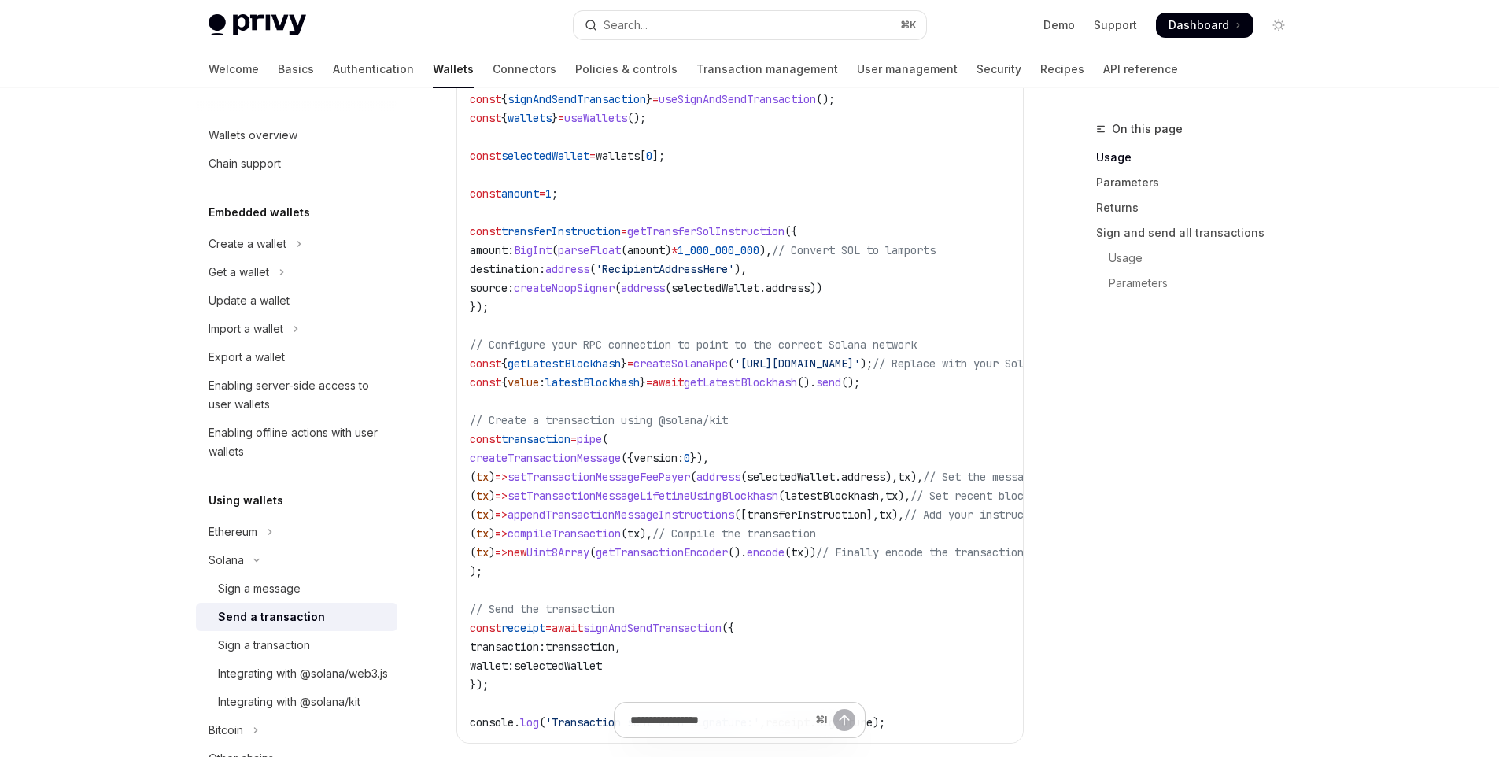
scroll to position [938, 0]
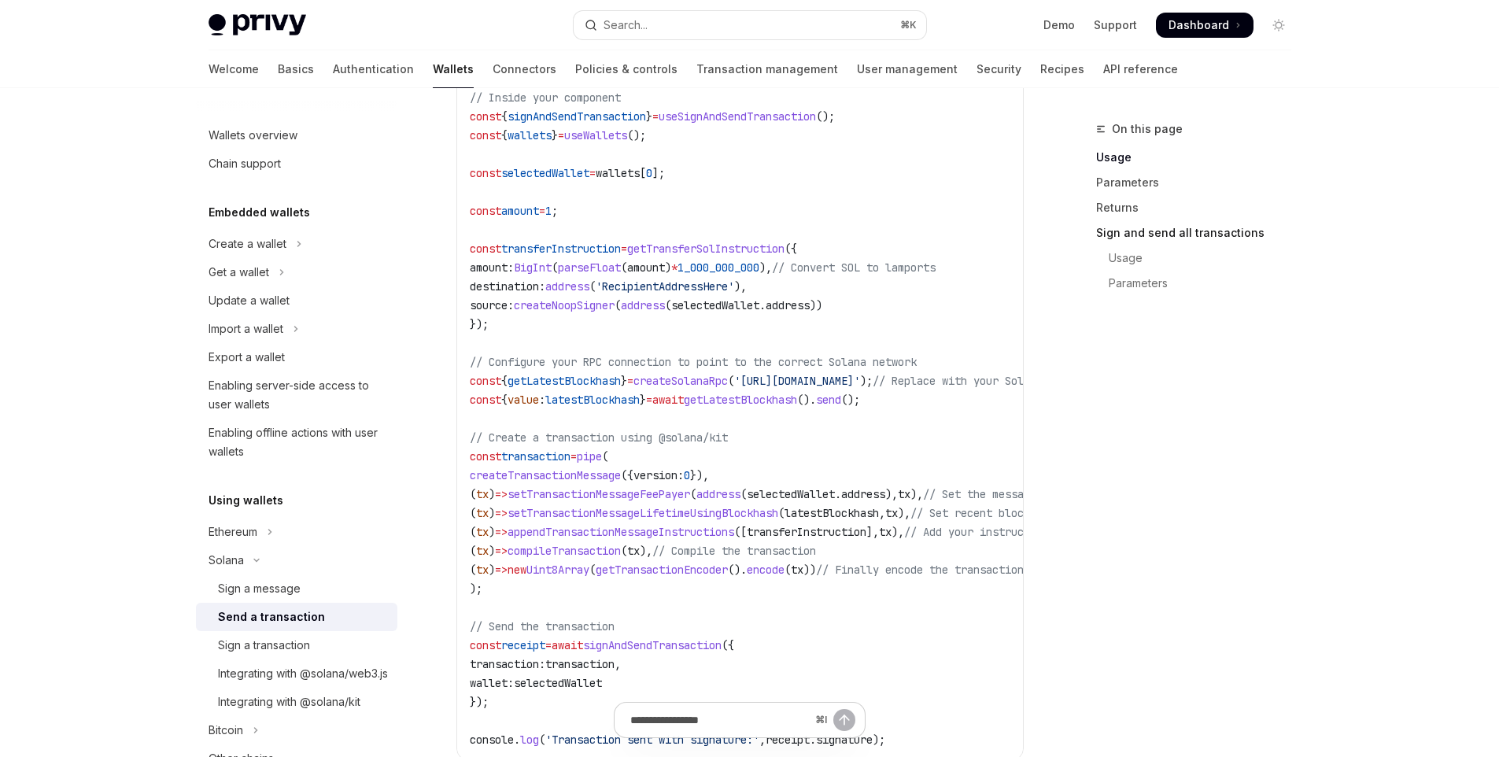
click at [1139, 241] on link "Sign and send all transactions" at bounding box center [1200, 232] width 208 height 25
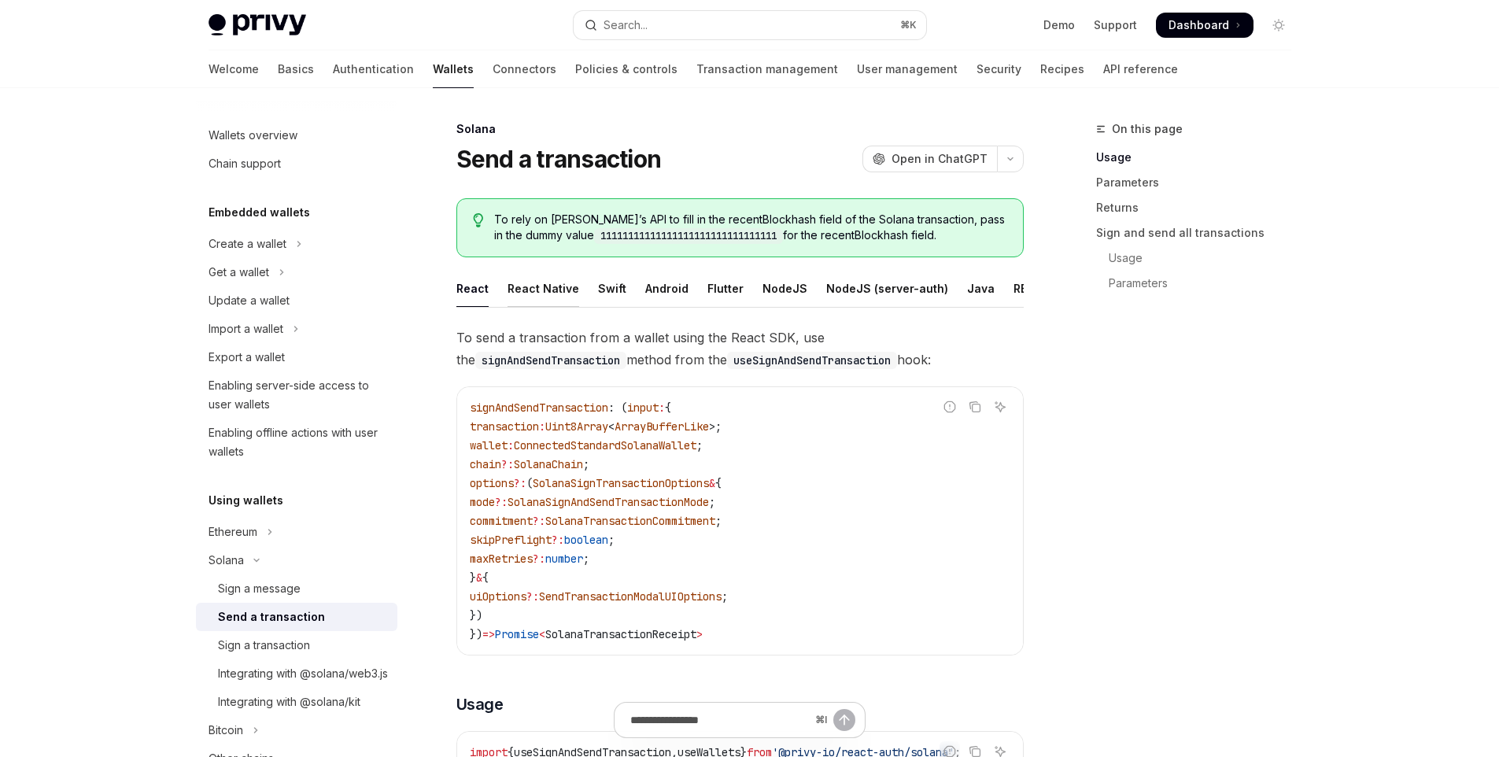
click at [538, 289] on div "React Native" at bounding box center [543, 288] width 72 height 37
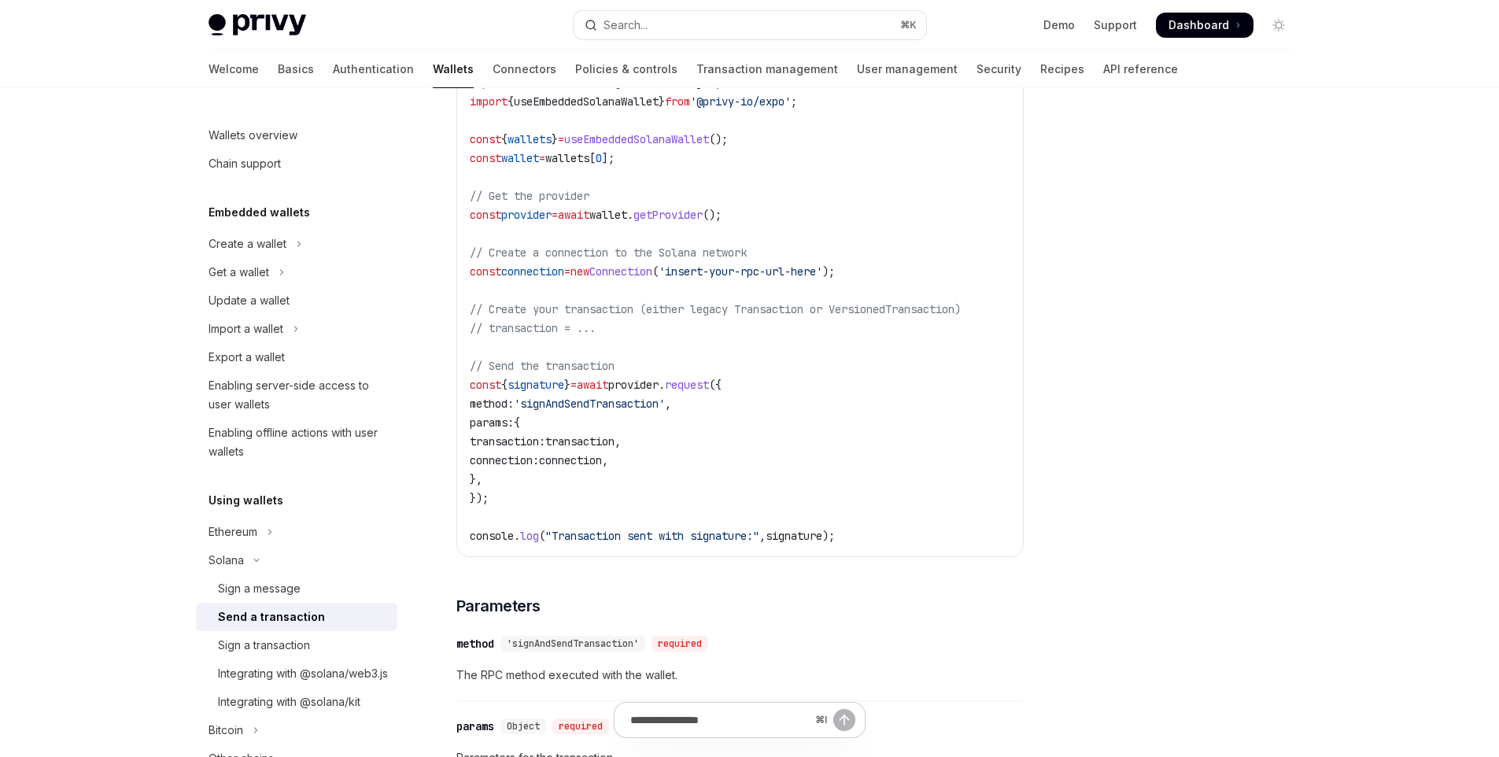
scroll to position [553, 0]
click at [586, 414] on span "'signAndSendTransaction'" at bounding box center [589, 407] width 151 height 14
click at [581, 452] on span "transaction" at bounding box center [579, 444] width 69 height 14
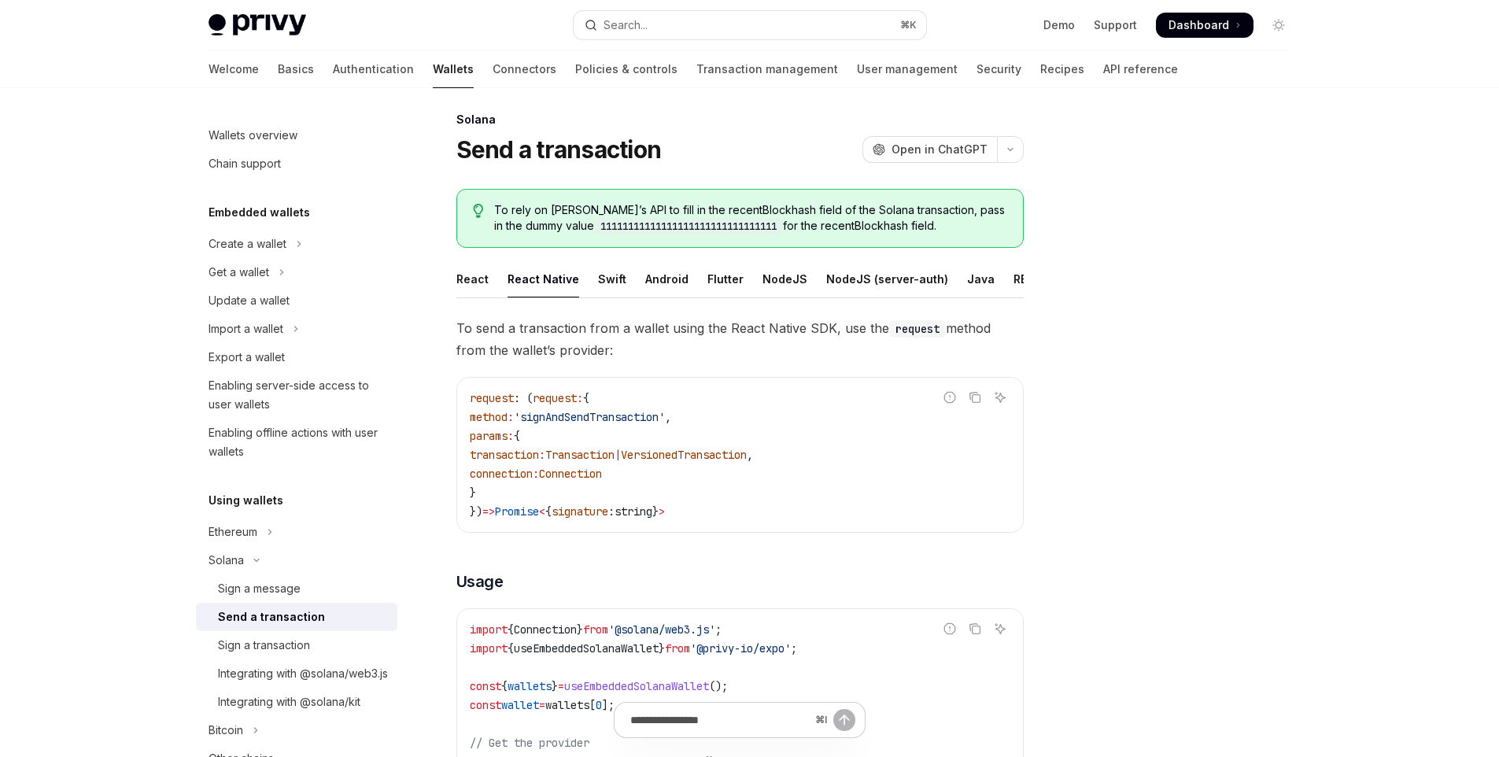
scroll to position [0, 0]
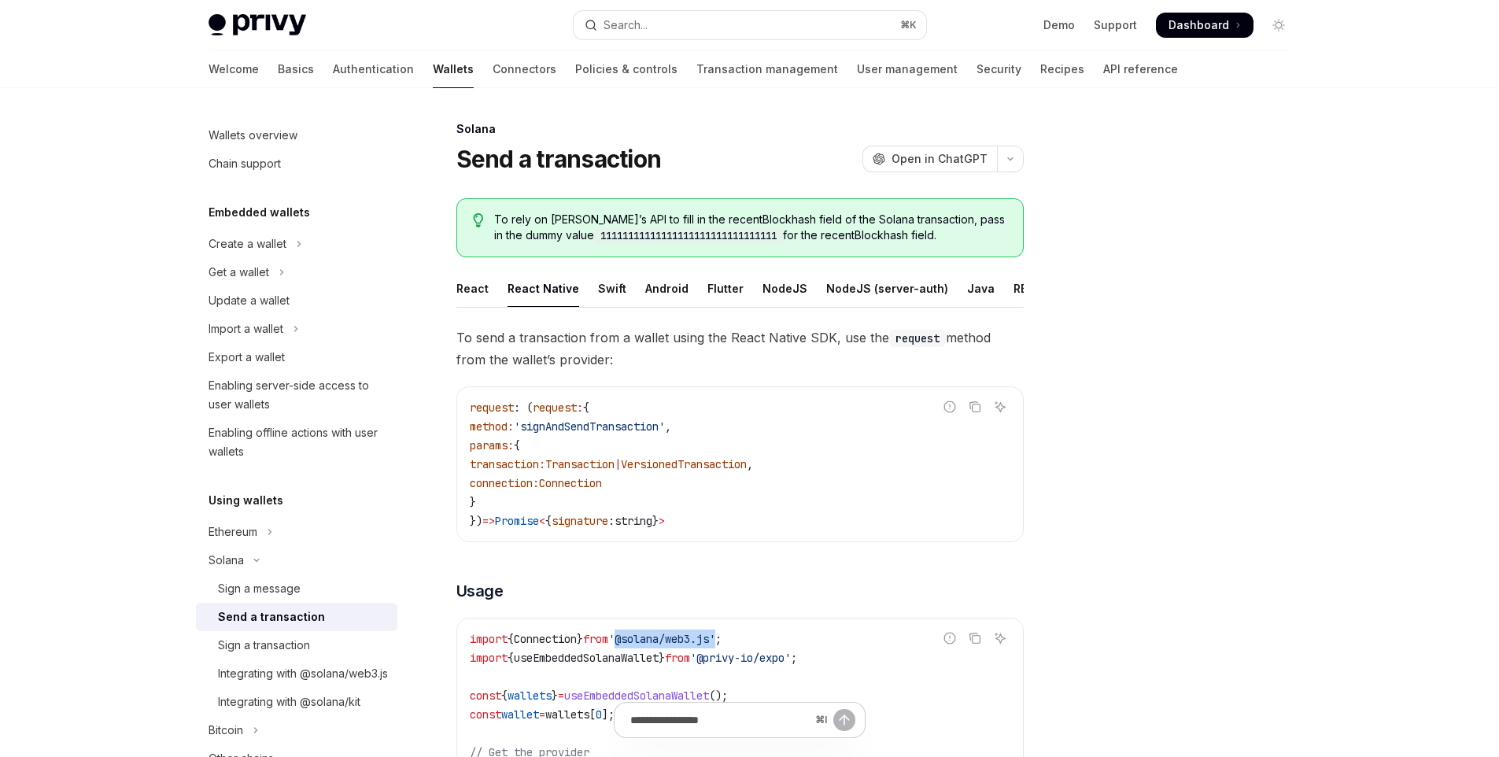
drag, startPoint x: 740, startPoint y: 652, endPoint x: 637, endPoint y: 645, distance: 102.5
click at [637, 645] on span "'@solana/web3.js'" at bounding box center [661, 639] width 107 height 14
click at [715, 644] on span "'@solana/web3.js'" at bounding box center [661, 639] width 107 height 14
drag, startPoint x: 779, startPoint y: 648, endPoint x: 450, endPoint y: 648, distance: 328.9
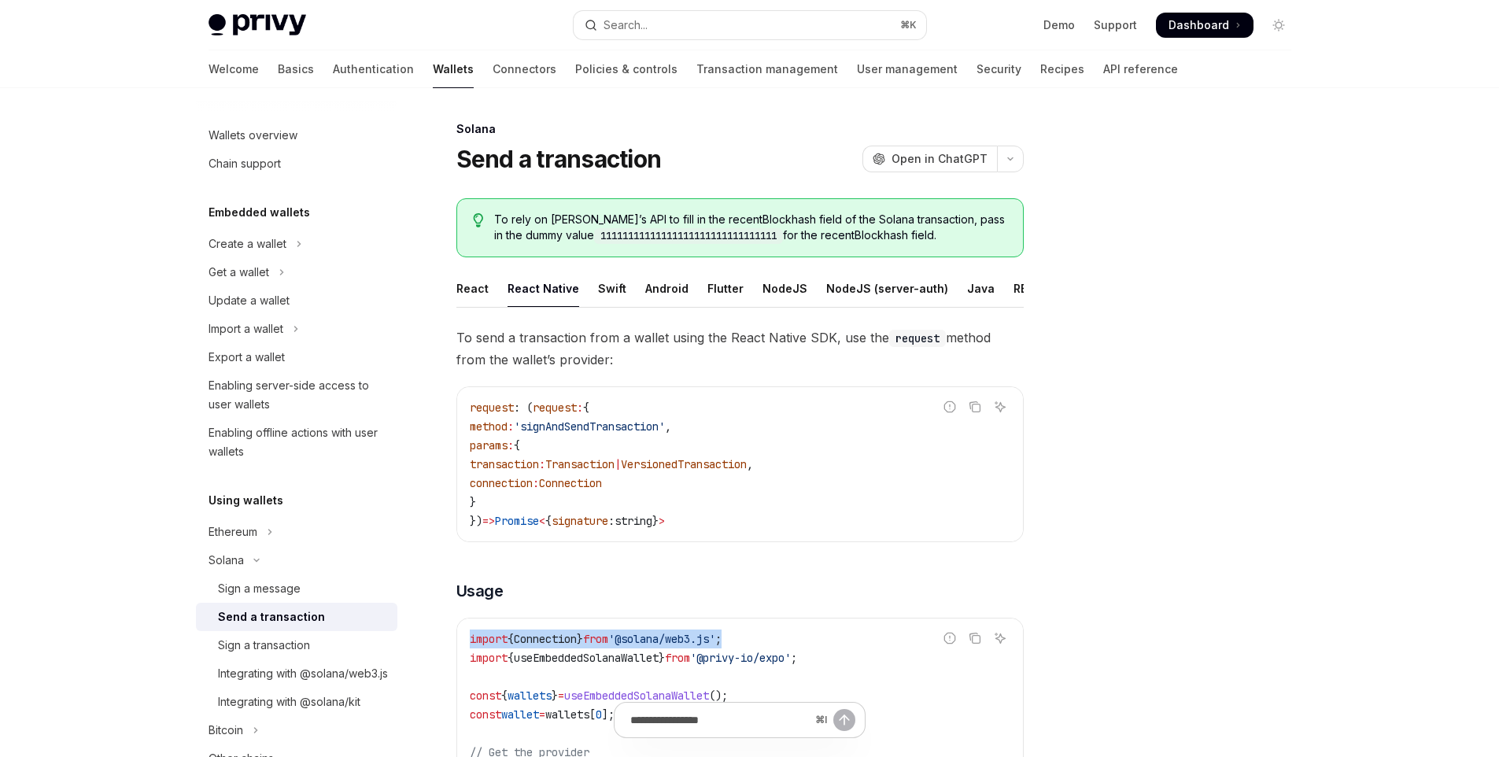
copy span "import { Connection } from '@solana/web3.js' ;"
click at [1076, 344] on div at bounding box center [1183, 438] width 239 height 637
click at [540, 279] on div "React Native" at bounding box center [543, 288] width 72 height 37
click at [260, 585] on div "Sign a message" at bounding box center [259, 588] width 83 height 19
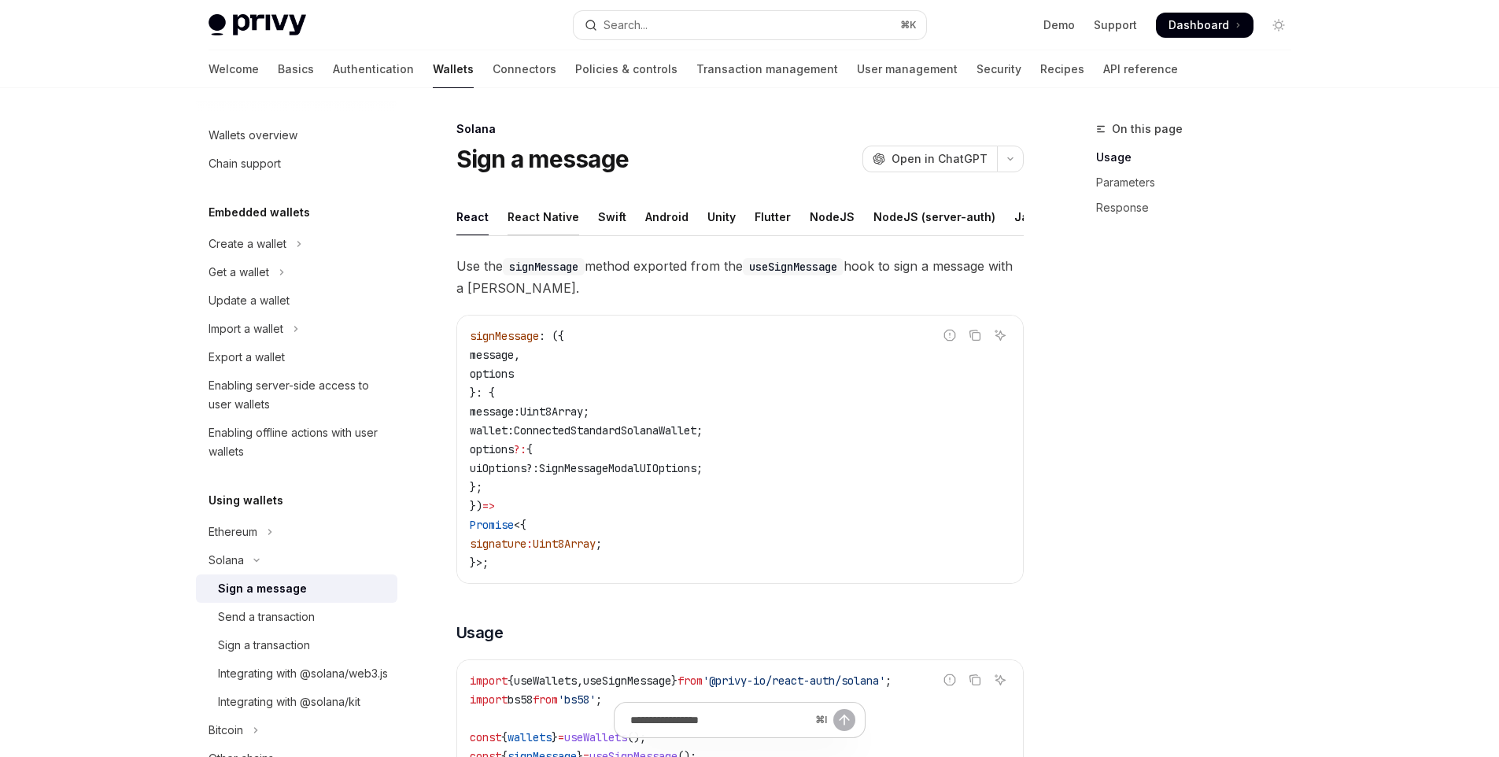
click at [507, 214] on div "React Native" at bounding box center [543, 216] width 72 height 37
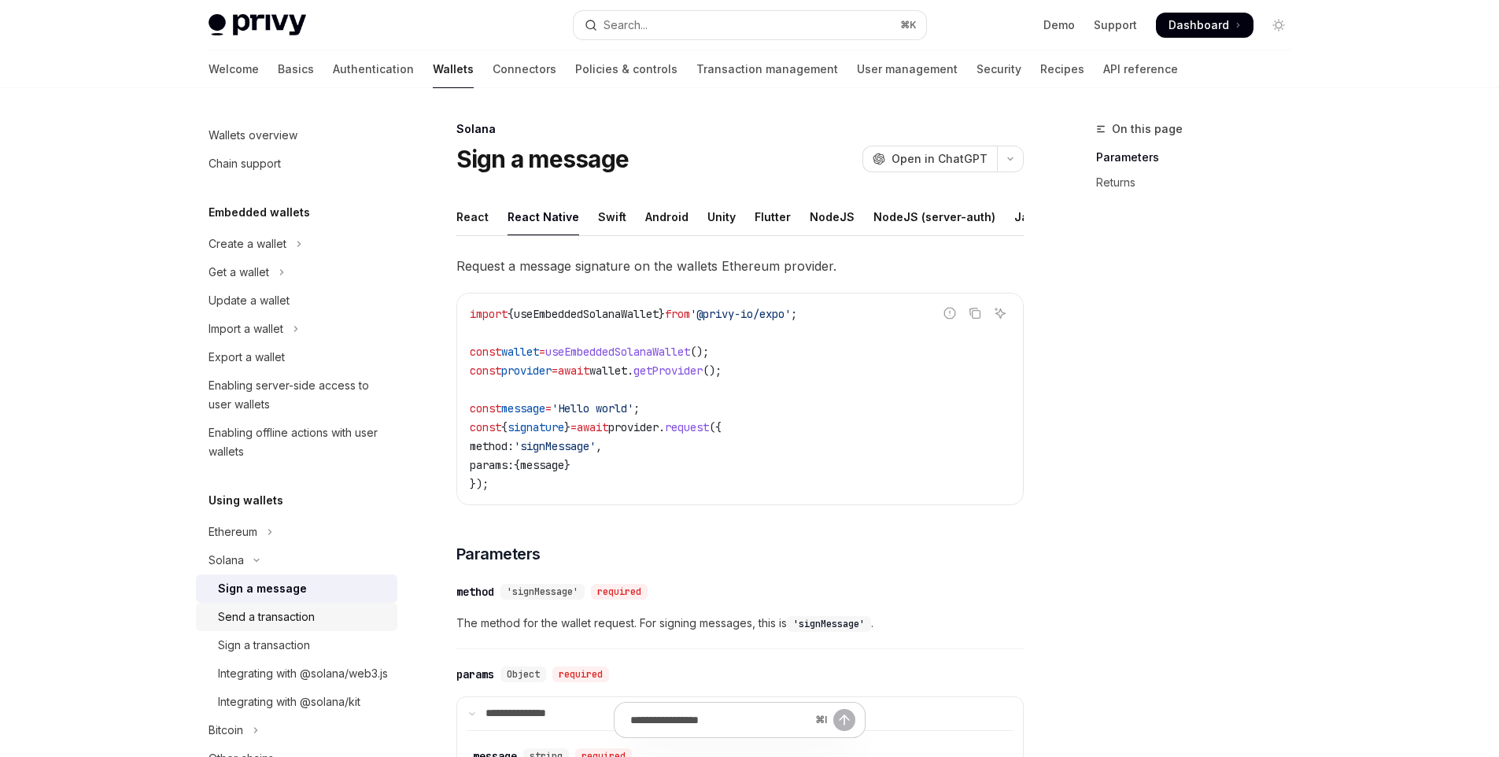
click at [276, 610] on div "Send a transaction" at bounding box center [266, 616] width 97 height 19
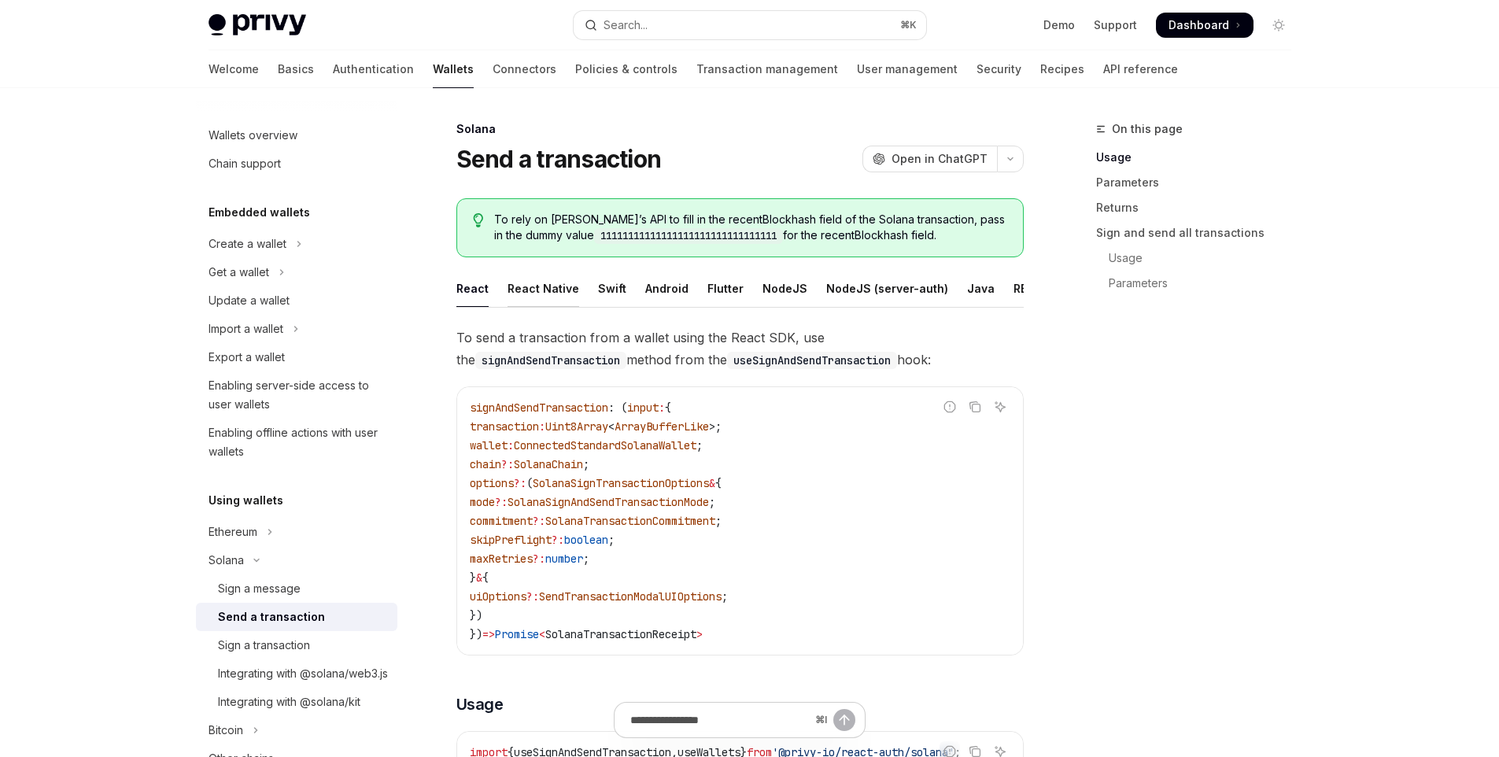
click at [537, 287] on div "React Native" at bounding box center [543, 288] width 72 height 37
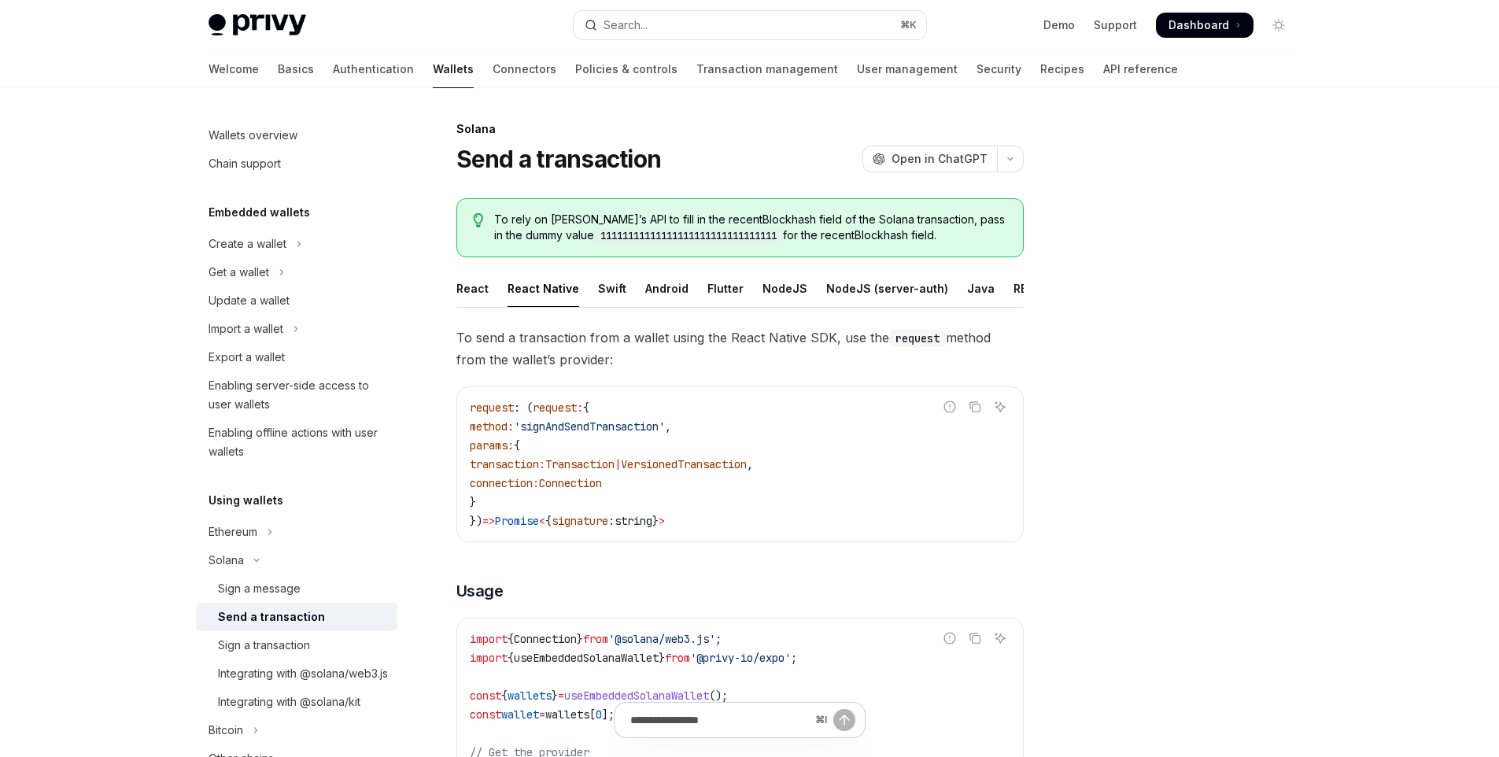
click at [468, 288] on div "React" at bounding box center [472, 288] width 32 height 37
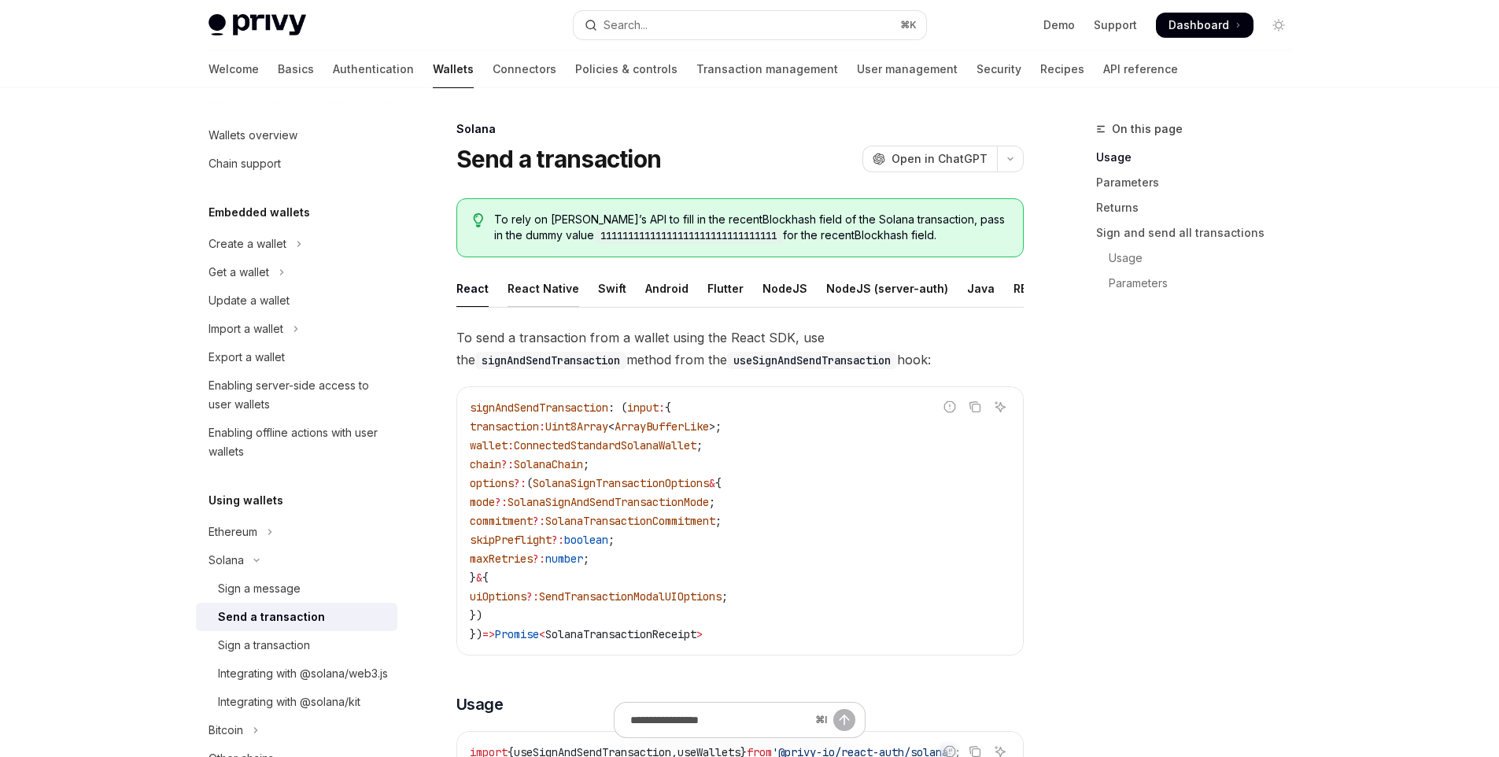
click at [518, 289] on div "React Native" at bounding box center [543, 288] width 72 height 37
type textarea "*"
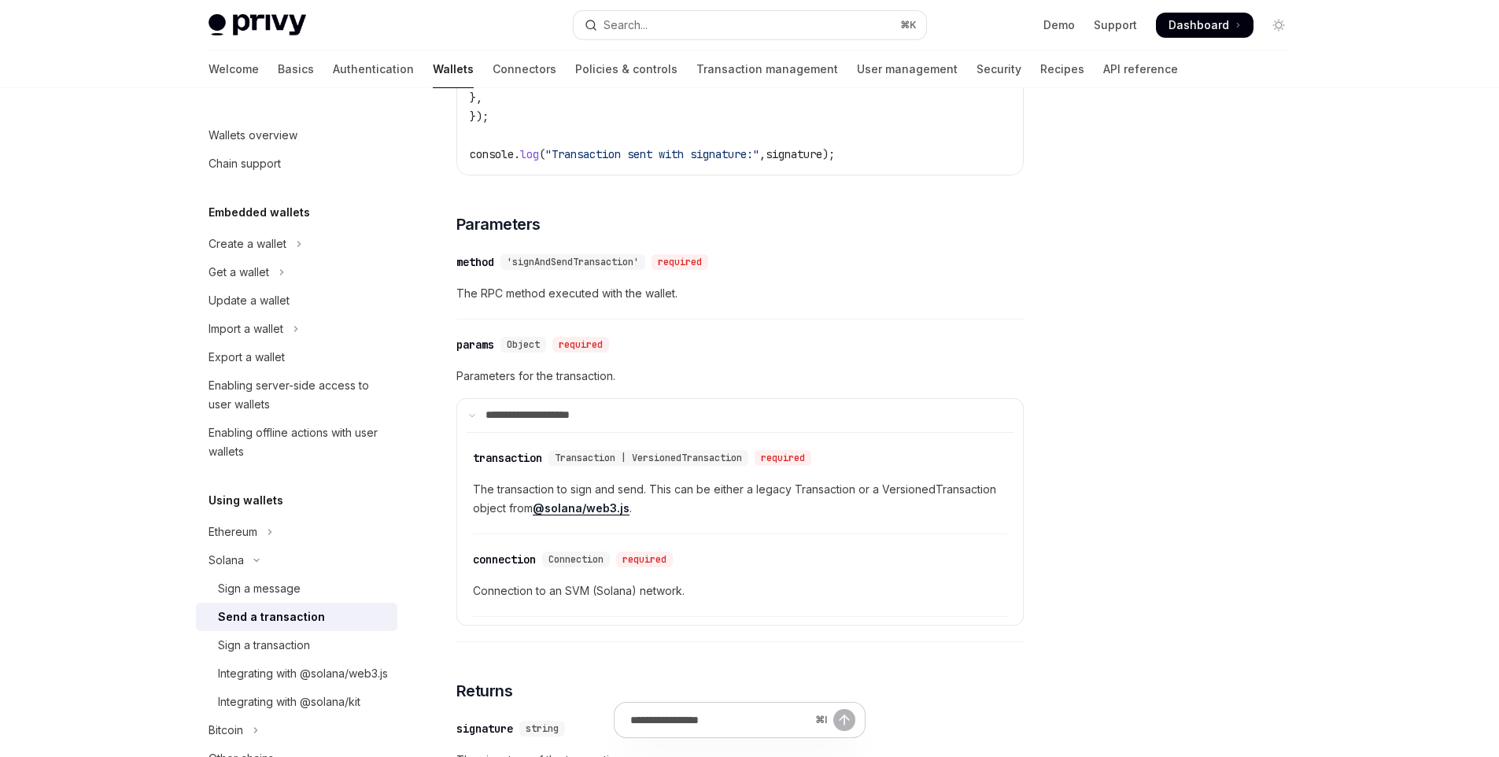
scroll to position [939, 0]
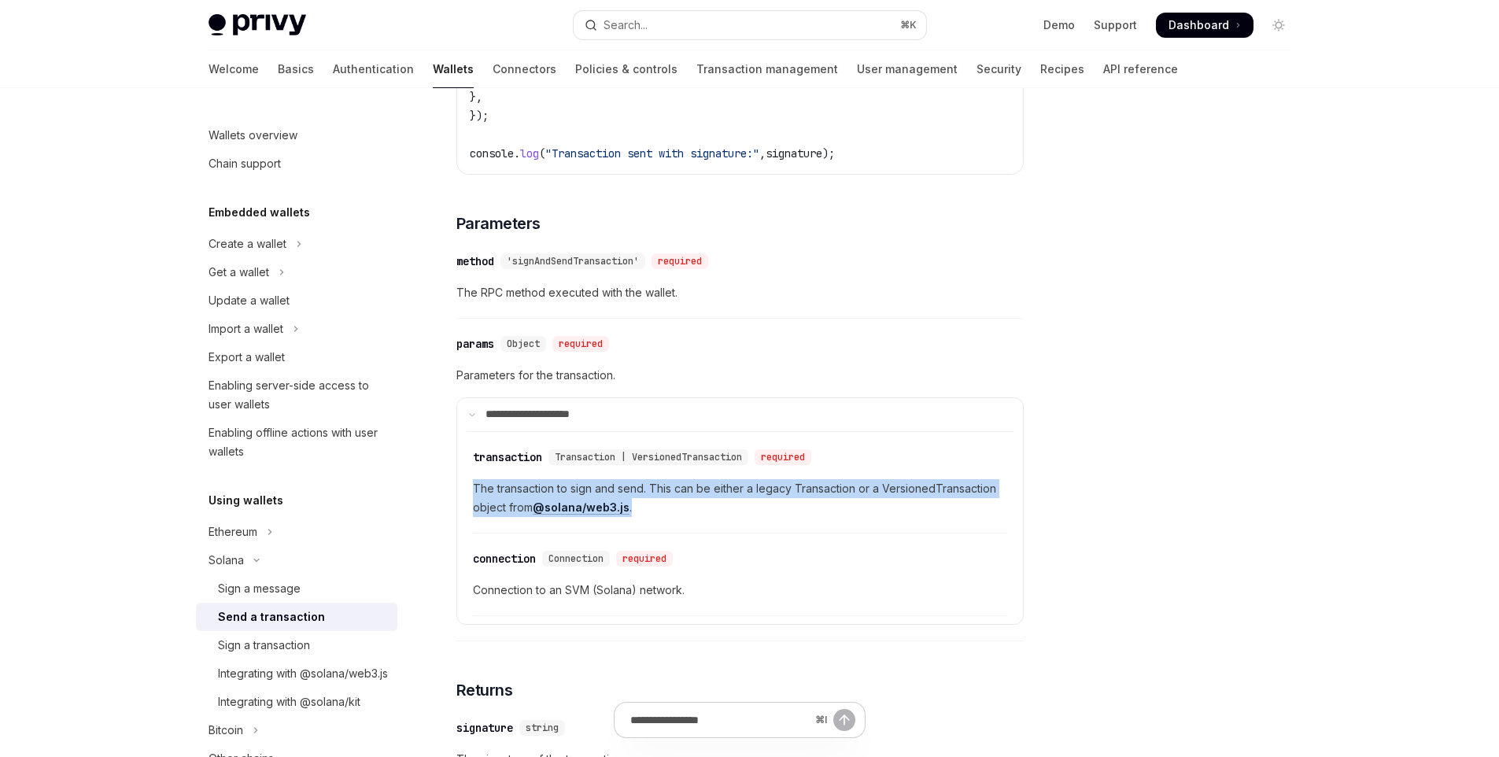
drag, startPoint x: 471, startPoint y: 496, endPoint x: 754, endPoint y: 533, distance: 285.0
click at [794, 533] on attributesChildren "​ transaction Transaction | VersionedTransaction required The transaction to si…" at bounding box center [740, 523] width 547 height 185
click at [622, 515] on link "@solana/web3.js" at bounding box center [581, 507] width 97 height 14
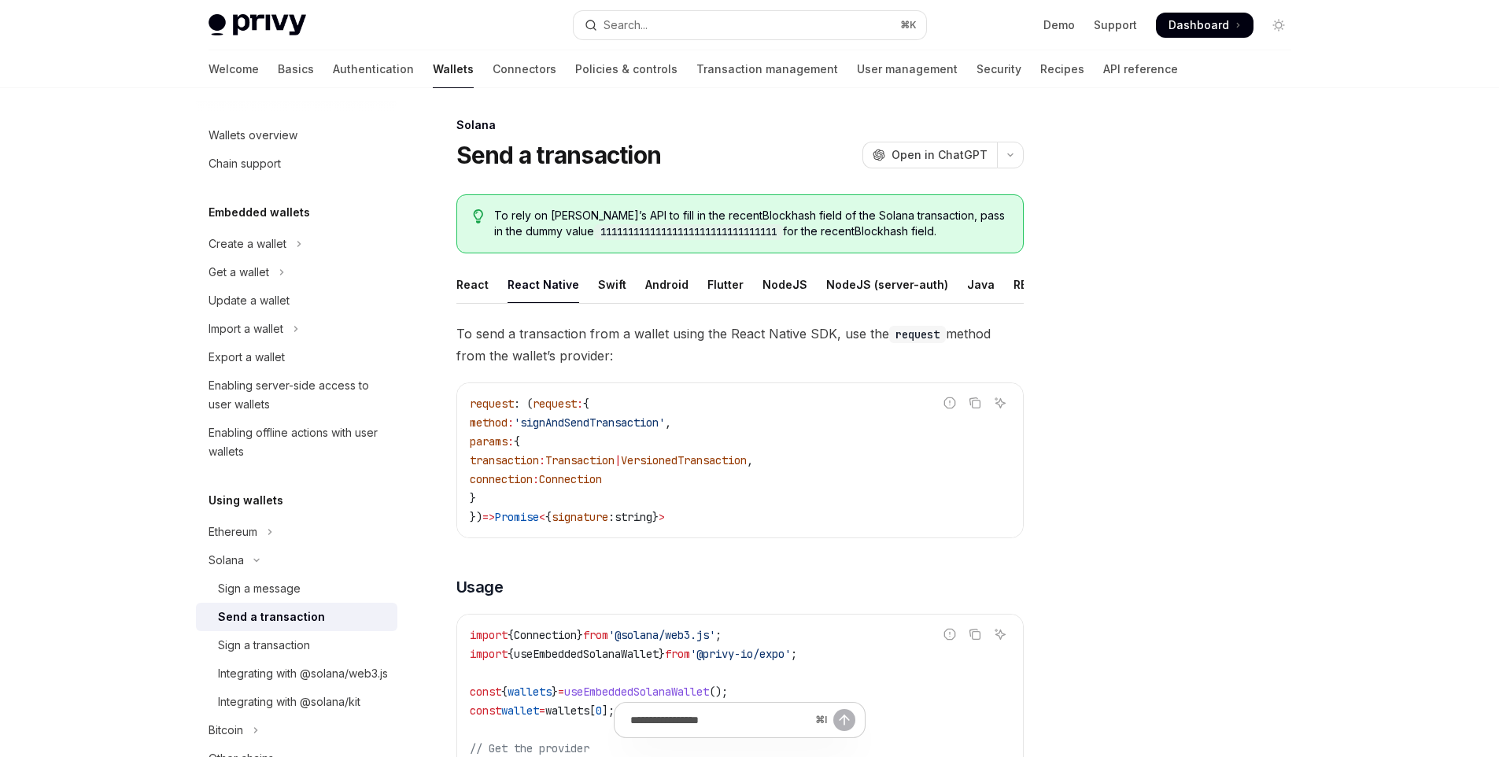
scroll to position [0, 0]
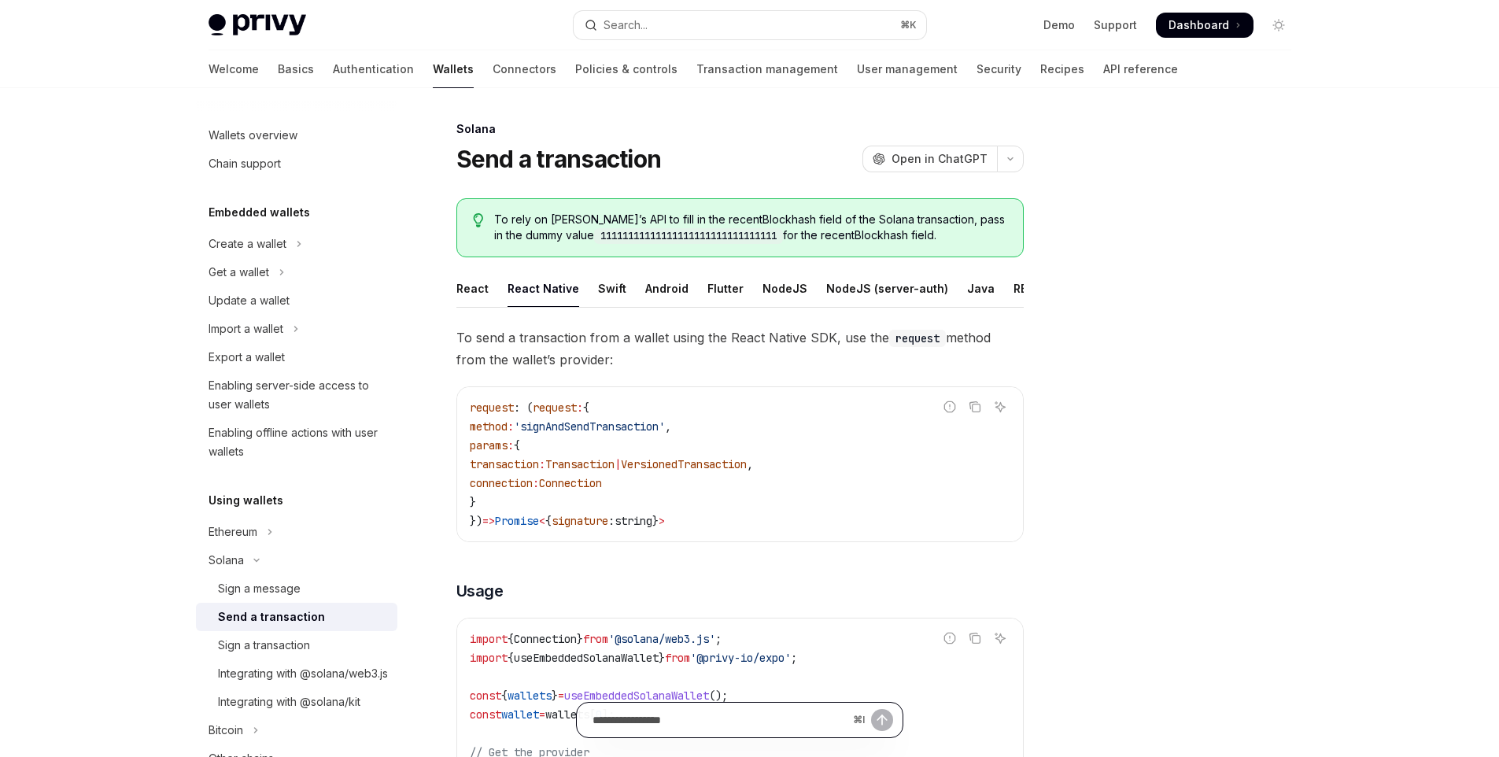
click at [715, 715] on input "Ask a question..." at bounding box center [719, 720] width 254 height 35
type input "**********"
type textarea "*"
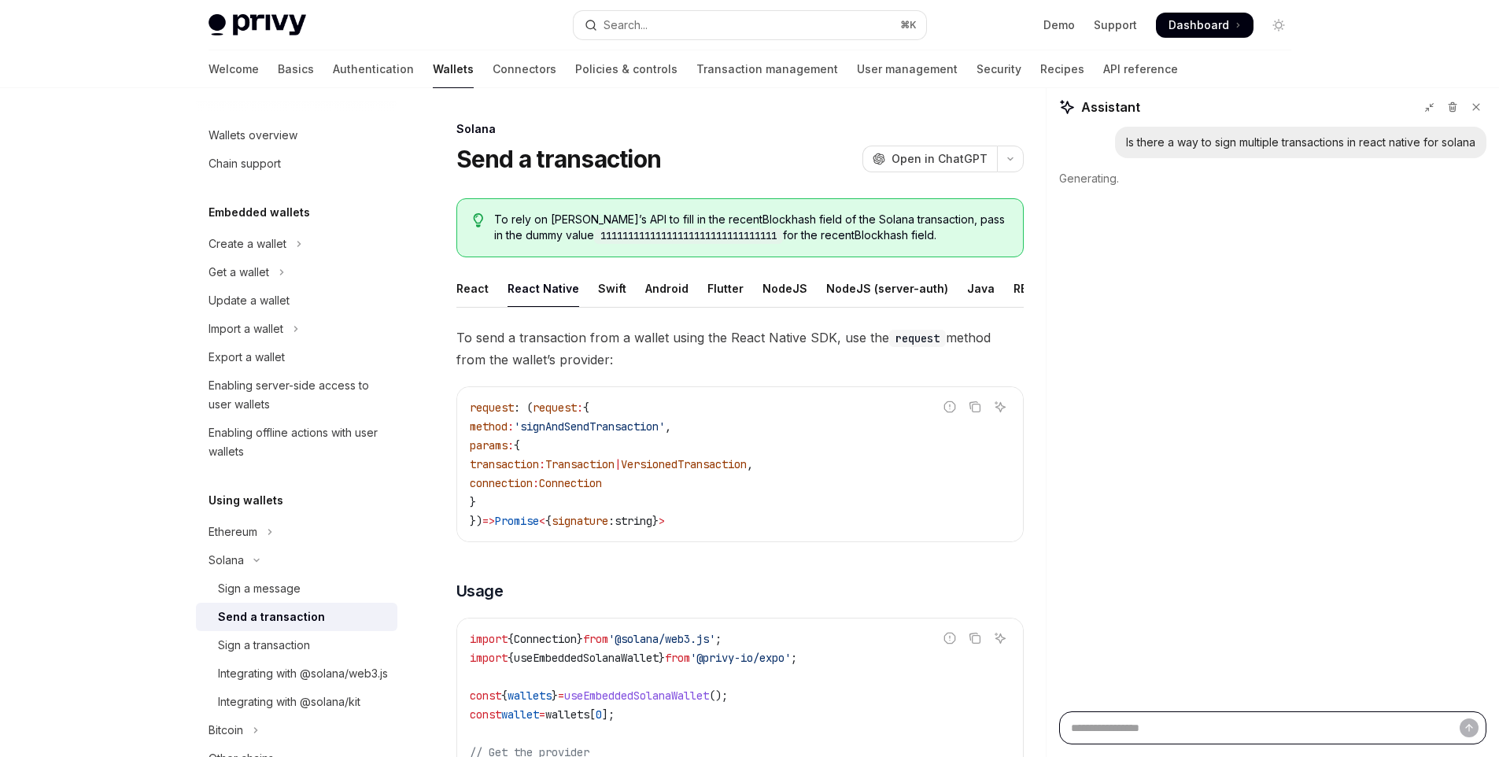
scroll to position [0, 0]
click at [648, 290] on div "Android" at bounding box center [666, 288] width 43 height 37
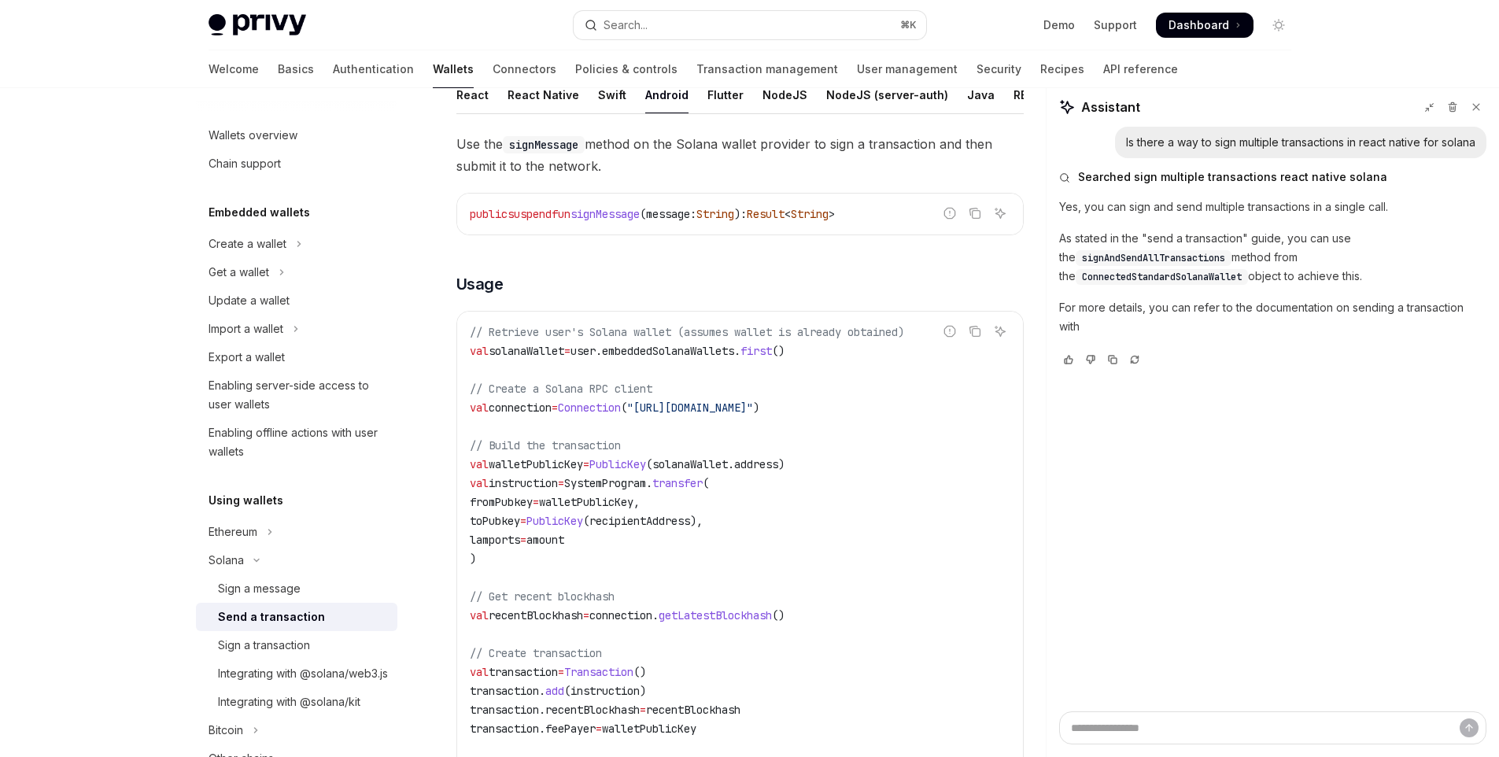
scroll to position [194, 0]
type textarea "*"
click at [1164, 275] on span "ConnectedStandardSolanaWallet" at bounding box center [1162, 277] width 160 height 13
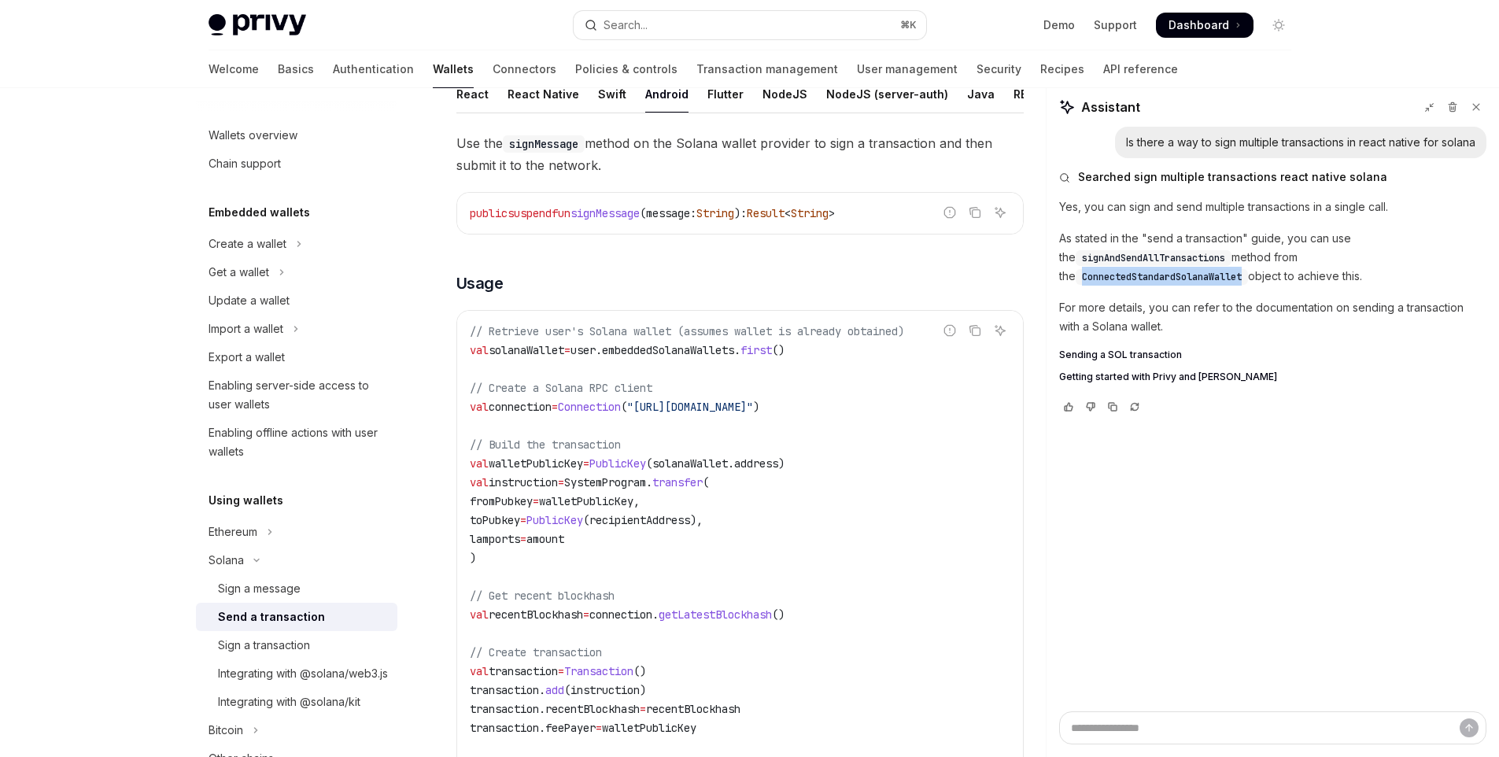
click at [1164, 275] on span "ConnectedStandardSolanaWallet" at bounding box center [1162, 277] width 160 height 13
copy span "ConnectedStandardSolanaWallet"
click at [1172, 710] on div "Is there a way to sign multiple transactions in react native for solana Searche…" at bounding box center [1272, 419] width 452 height 585
click at [1166, 730] on textarea "Ask a question..." at bounding box center [1272, 727] width 427 height 33
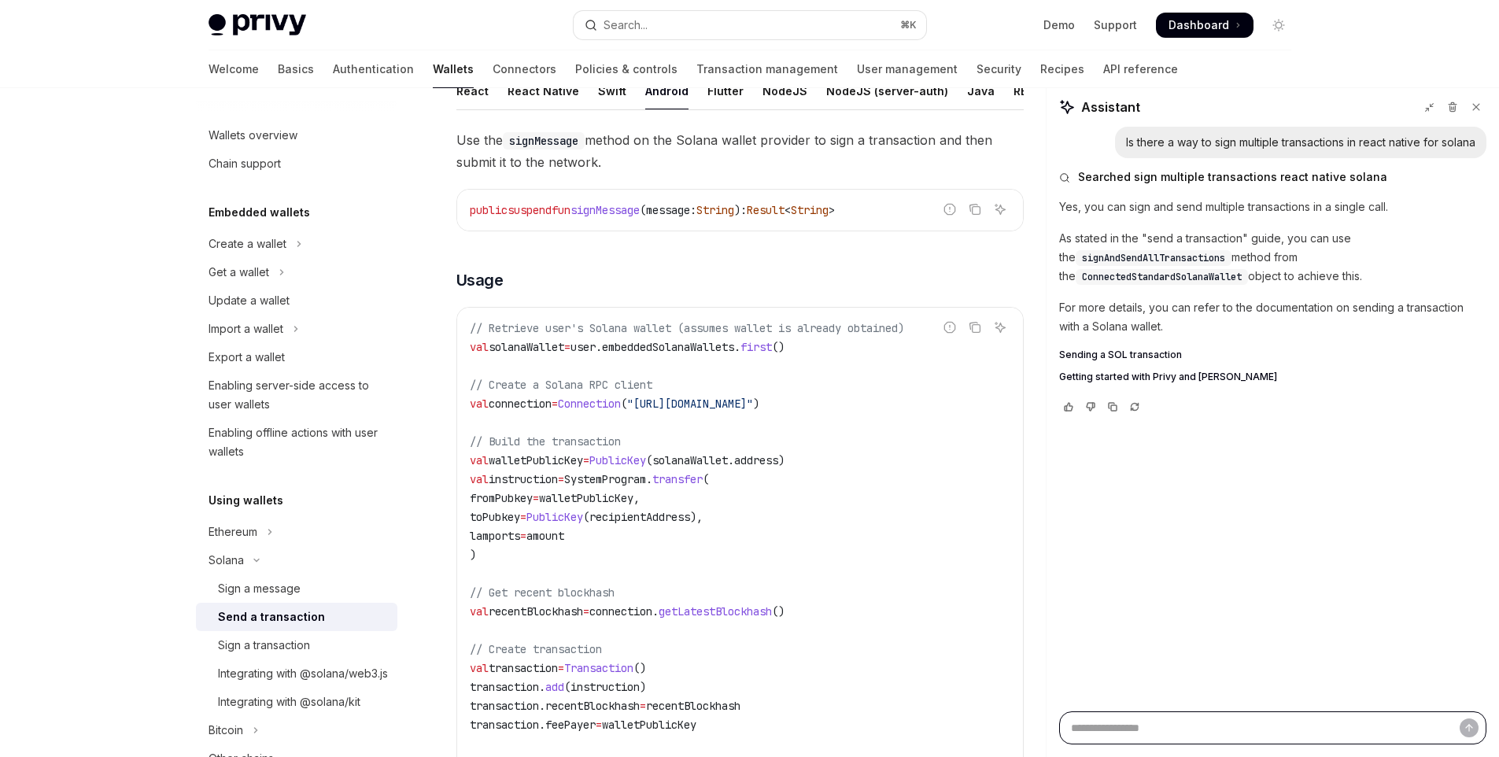
type textarea "*"
type textarea "**"
type textarea "*"
type textarea "***"
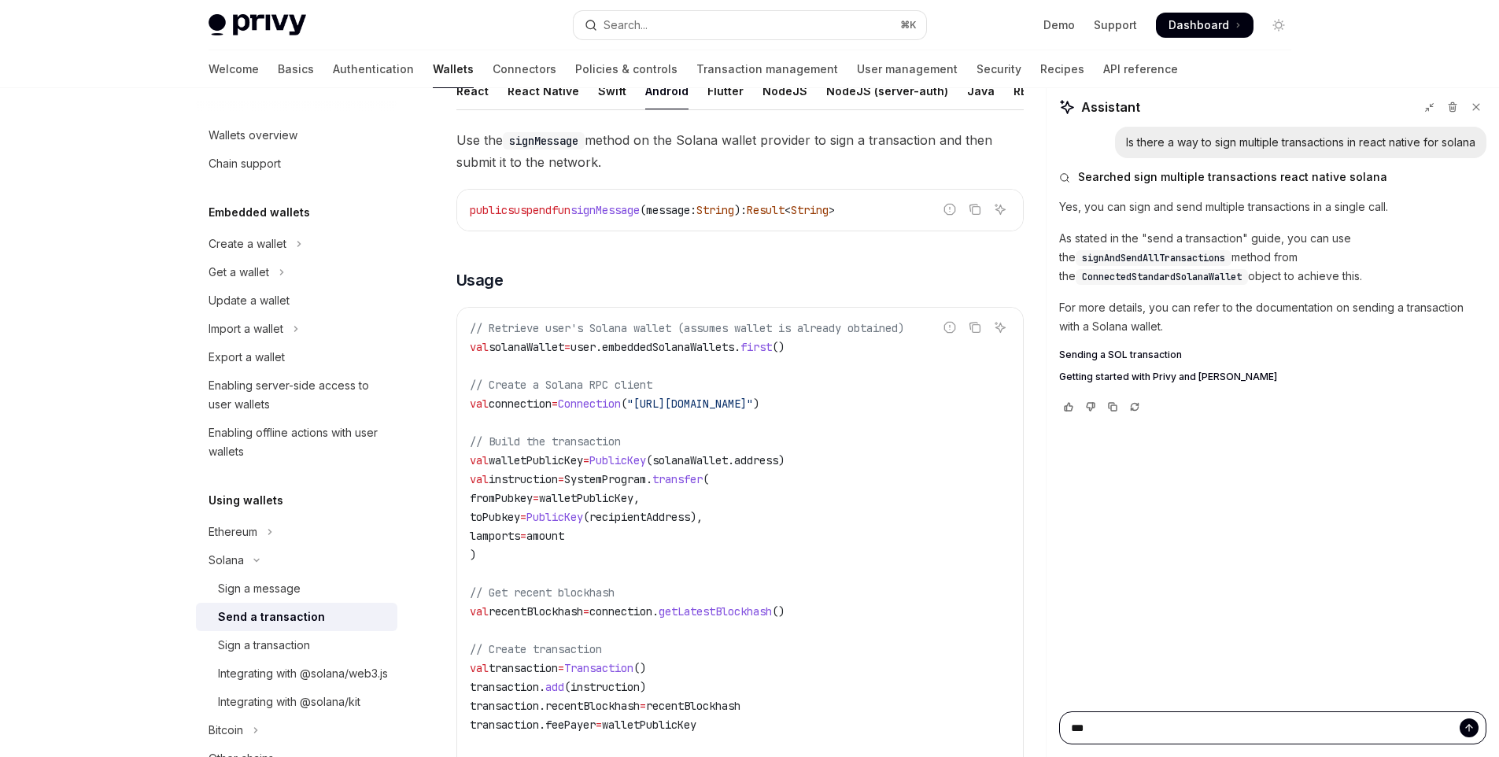
type textarea "*"
type textarea "****"
type textarea "*"
type textarea "*****"
type textarea "*"
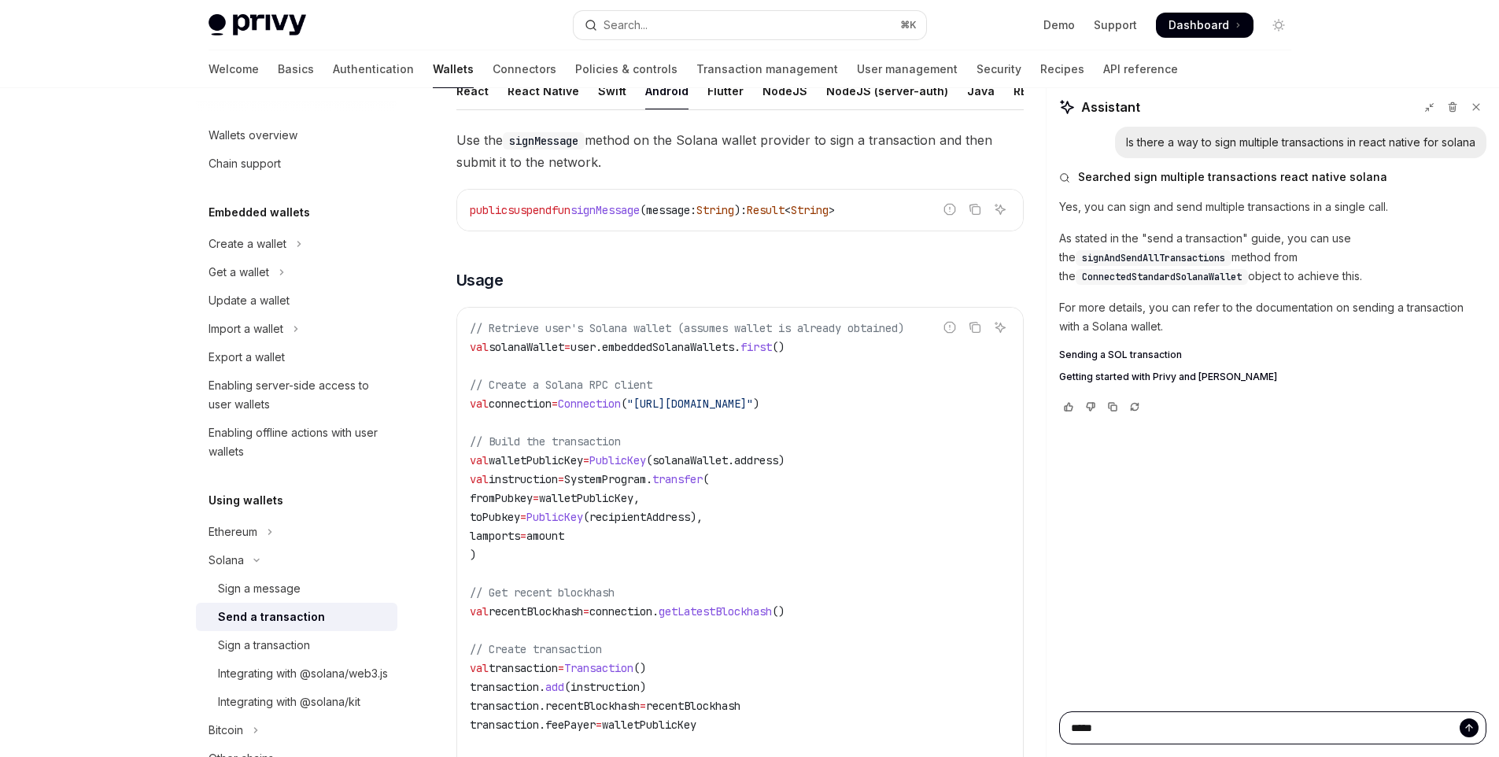
type textarea "******"
type textarea "*"
type textarea "******"
type textarea "*"
type textarea "********"
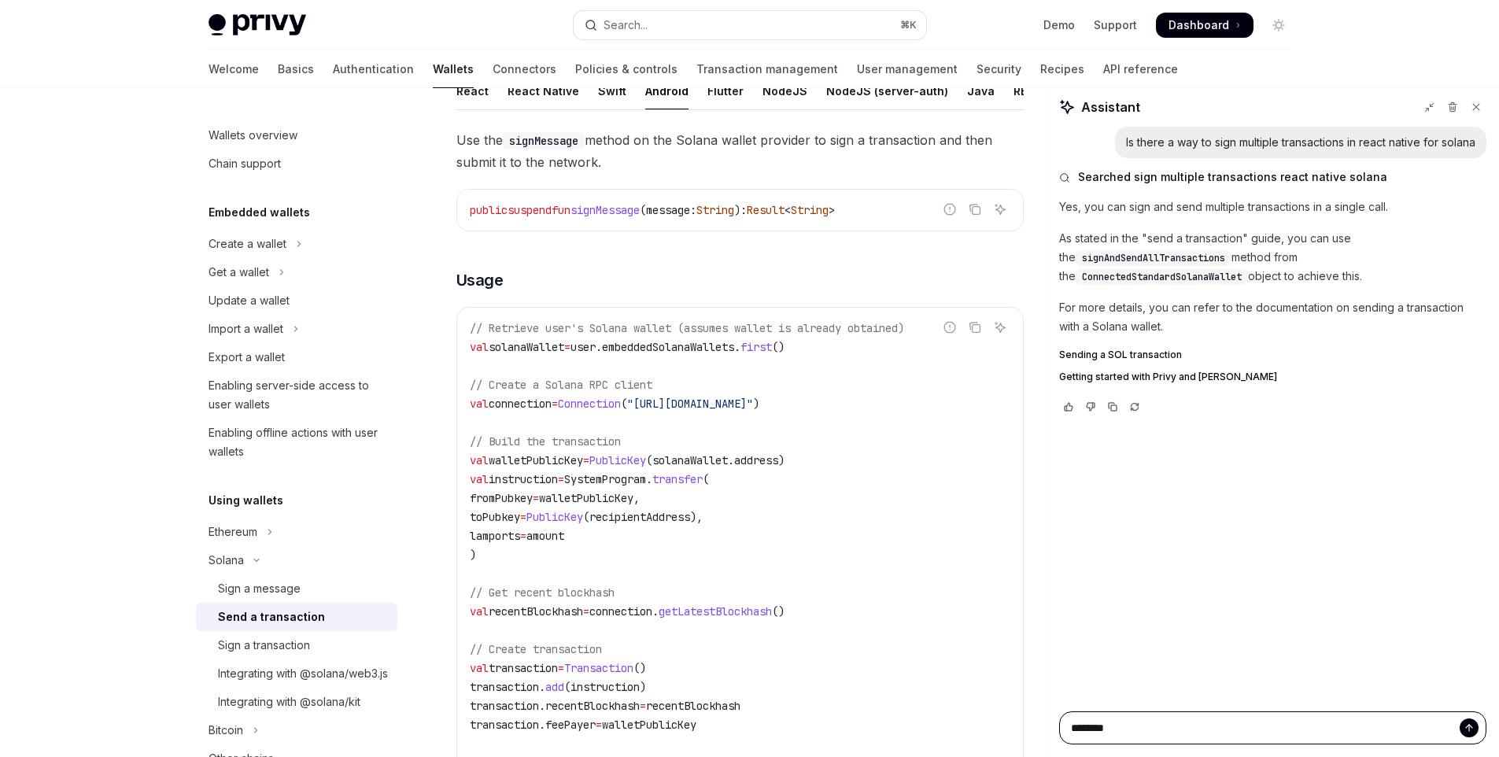
type textarea "*"
type textarea "*********"
type textarea "*"
type textarea "**********"
type textarea "*"
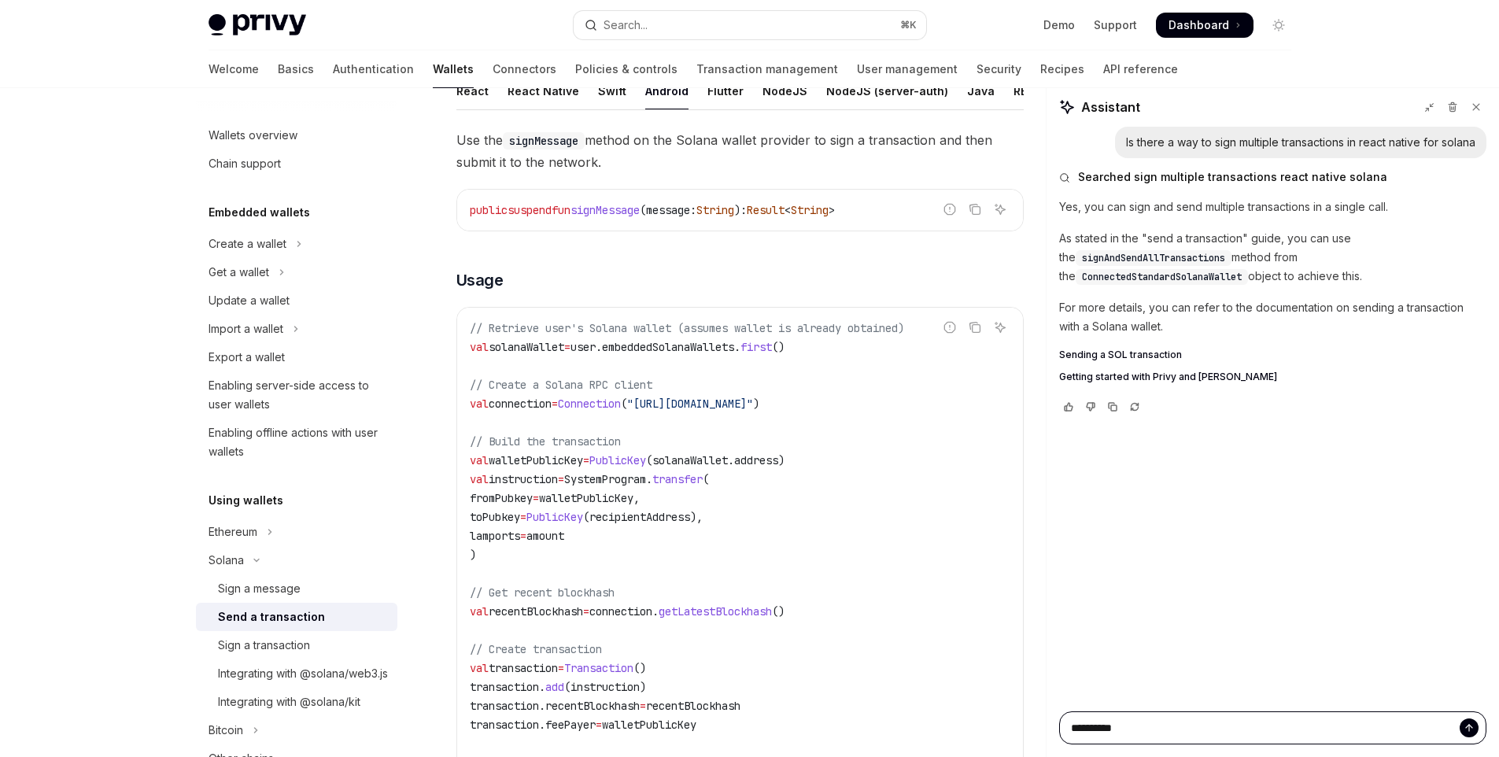
type textarea "**********"
type textarea "*"
type textarea "**********"
type textarea "*"
type textarea "**********"
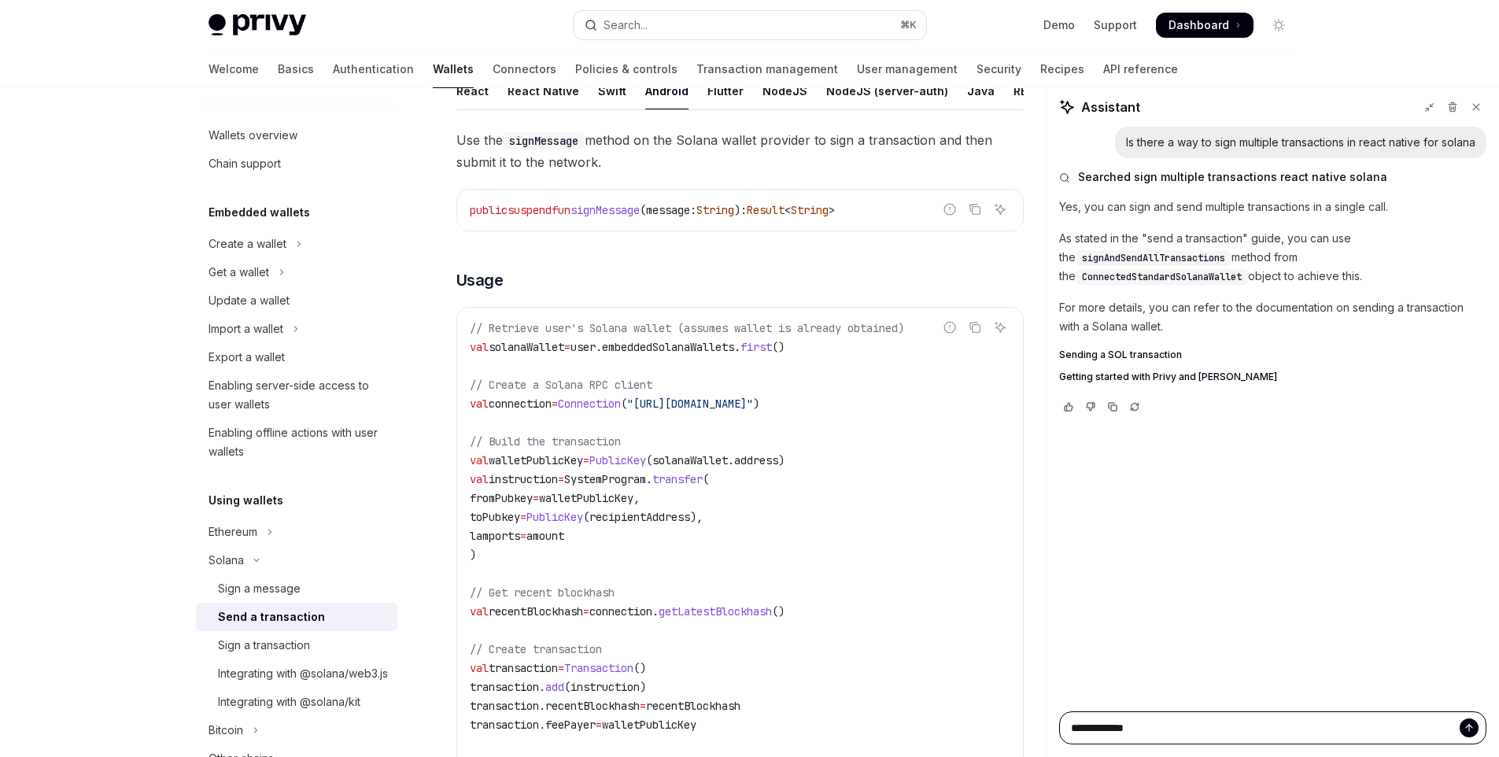
type textarea "*"
click at [1193, 262] on span "signAndSendAllTransactions" at bounding box center [1153, 258] width 143 height 13
click at [1162, 272] on span "ConnectedStandardSolanaWallet" at bounding box center [1162, 277] width 160 height 13
click at [1160, 256] on span "signAndSendAllTransactions" at bounding box center [1153, 258] width 143 height 13
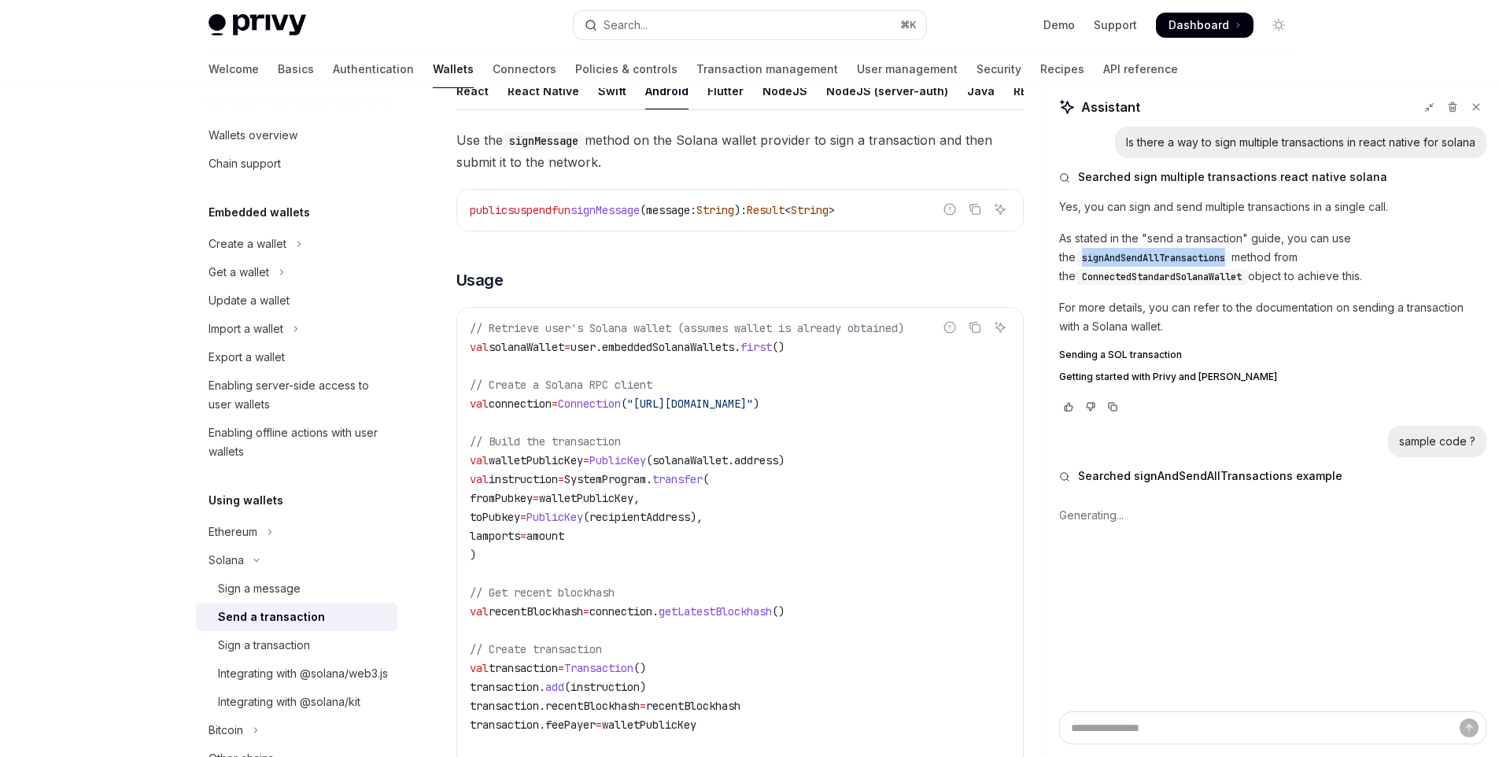
click at [1160, 256] on span "signAndSendAllTransactions" at bounding box center [1153, 258] width 143 height 13
copy span "signAndSendAllTransactions"
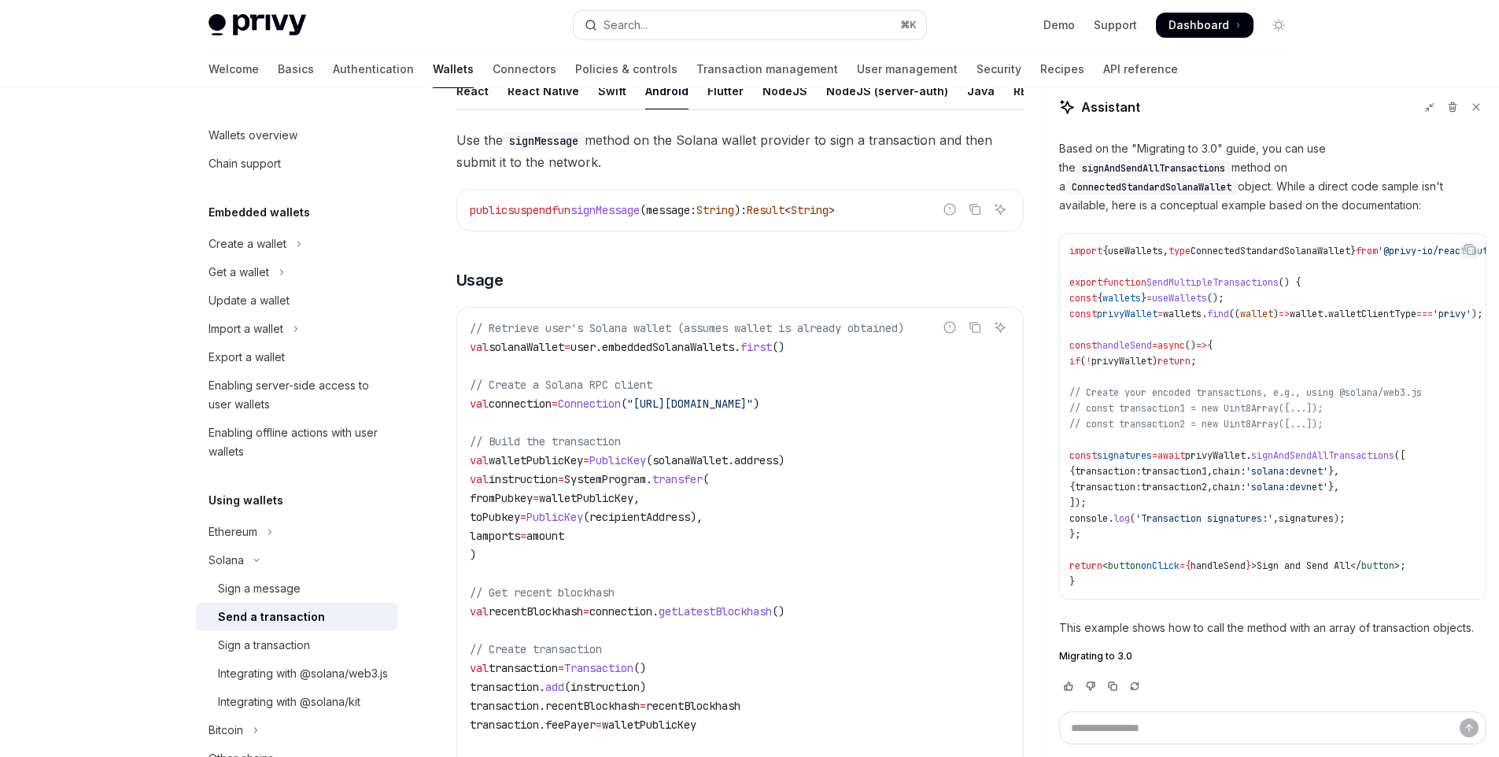
scroll to position [388, 0]
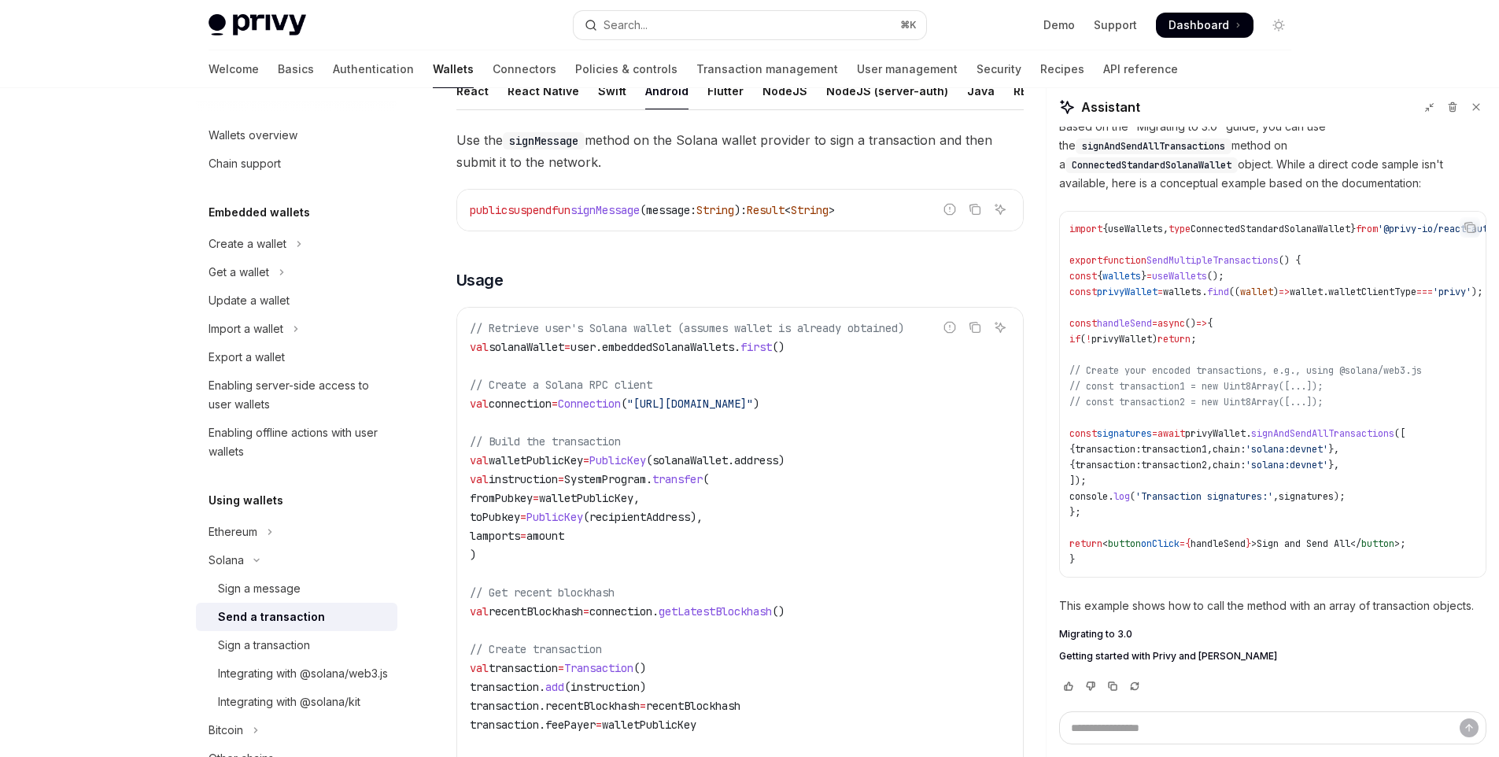
type textarea "*"
